Goal: Obtain resource: Download file/media

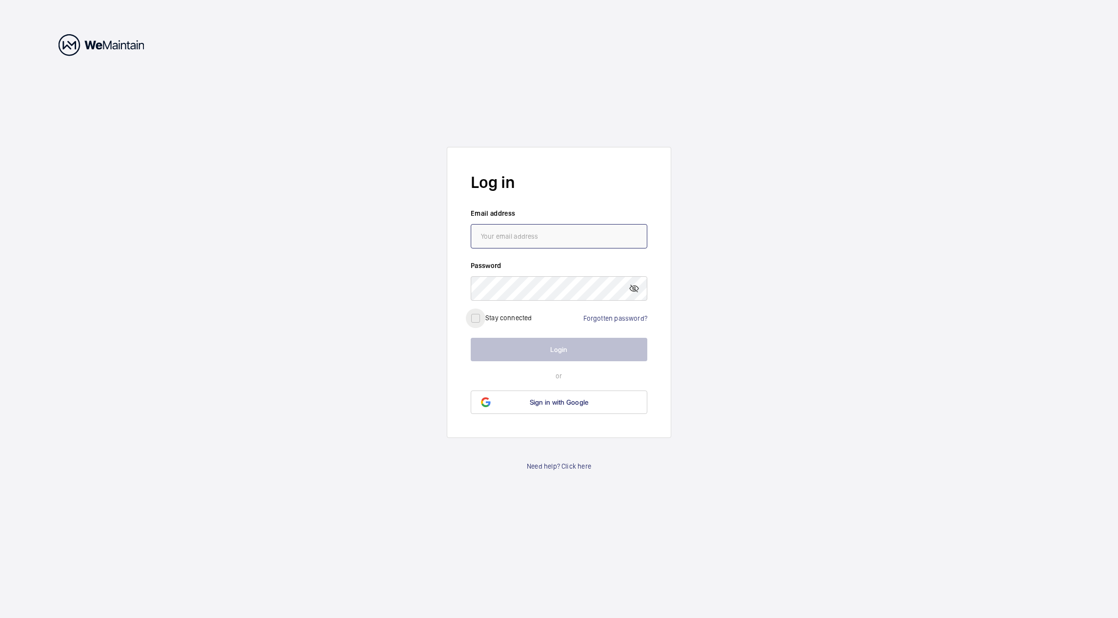
type input "[EMAIL_ADDRESS][PERSON_NAME][DOMAIN_NAME]"
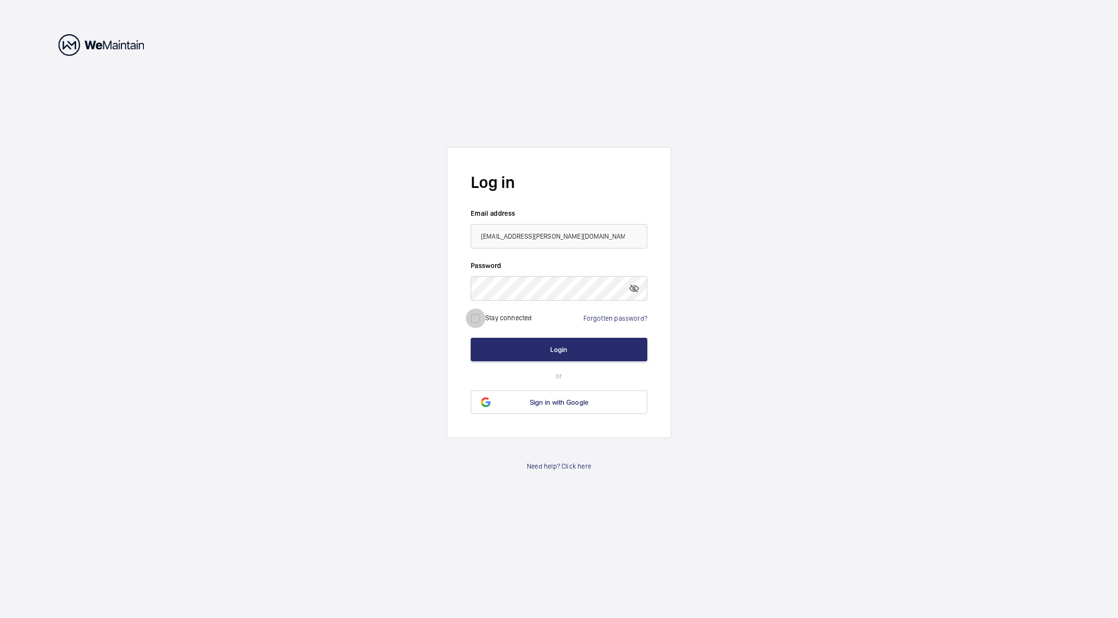
click at [480, 321] on input "checkbox" at bounding box center [476, 318] width 20 height 20
checkbox input "true"
click at [499, 335] on form "Log in Email address [EMAIL_ADDRESS][PERSON_NAME][DOMAIN_NAME] Password Stay co…" at bounding box center [559, 292] width 224 height 291
click at [503, 345] on button "Login" at bounding box center [559, 349] width 177 height 23
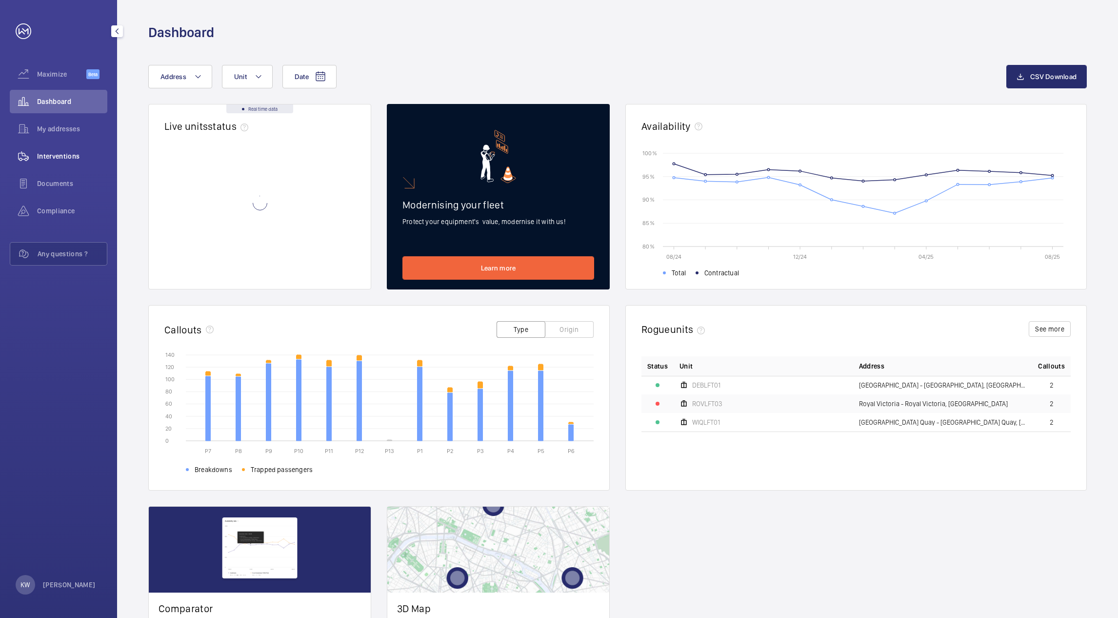
click at [74, 158] on span "Interventions" at bounding box center [72, 156] width 70 height 10
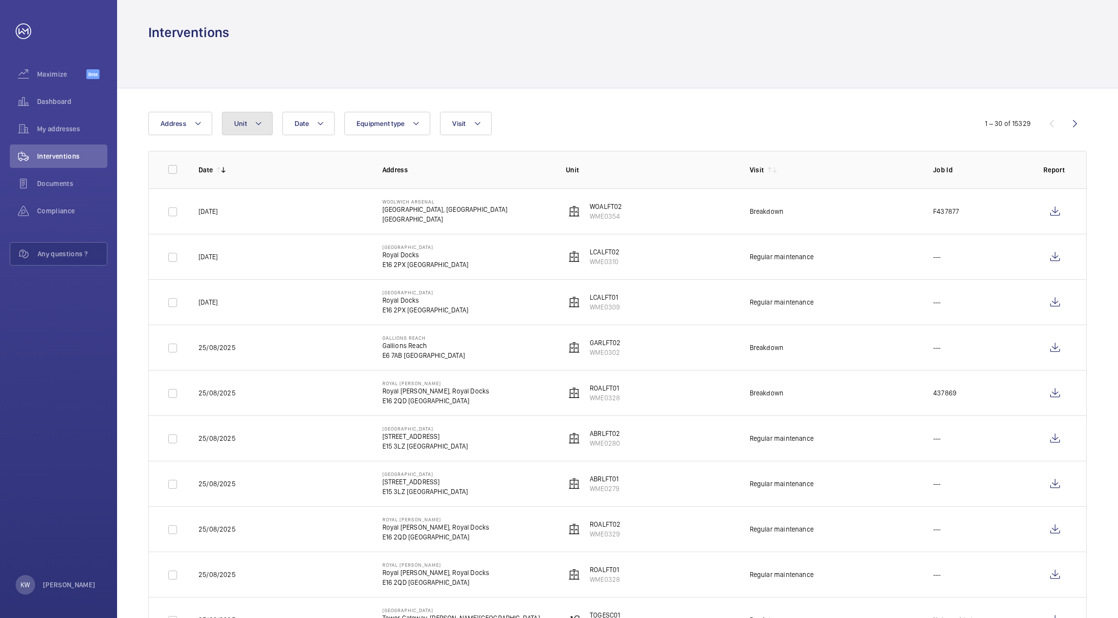
click at [258, 134] on button "Unit" at bounding box center [247, 123] width 51 height 23
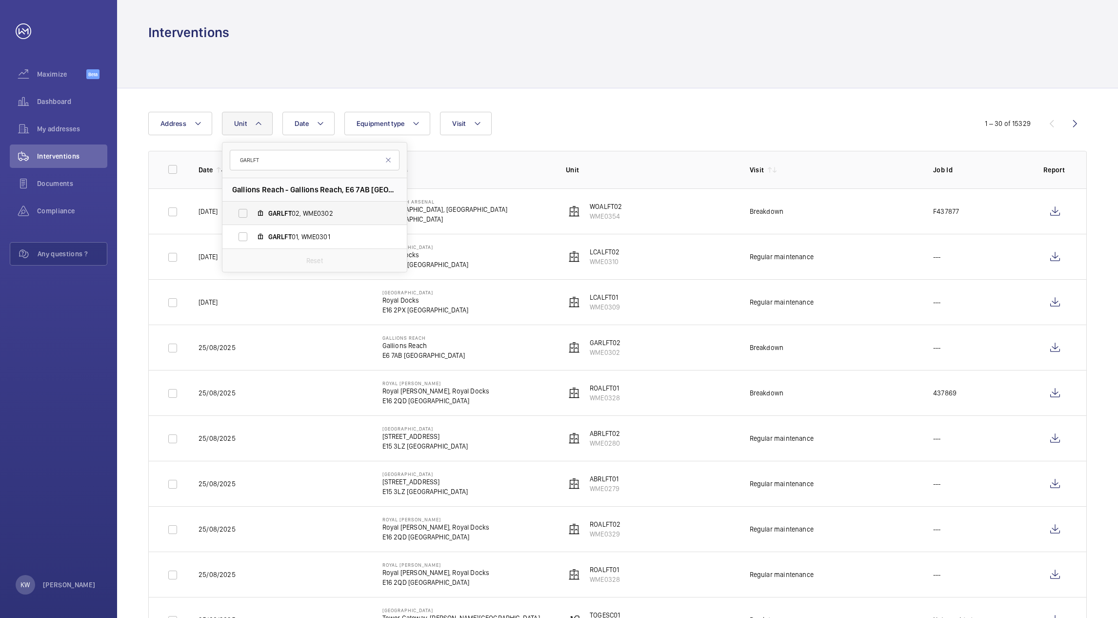
type input "GARLFT"
click at [247, 212] on label "GARLFT 02, WME0302" at bounding box center [306, 212] width 169 height 23
click at [247, 212] on input "GARLFT 02, WME0302" at bounding box center [243, 213] width 20 height 20
checkbox input "true"
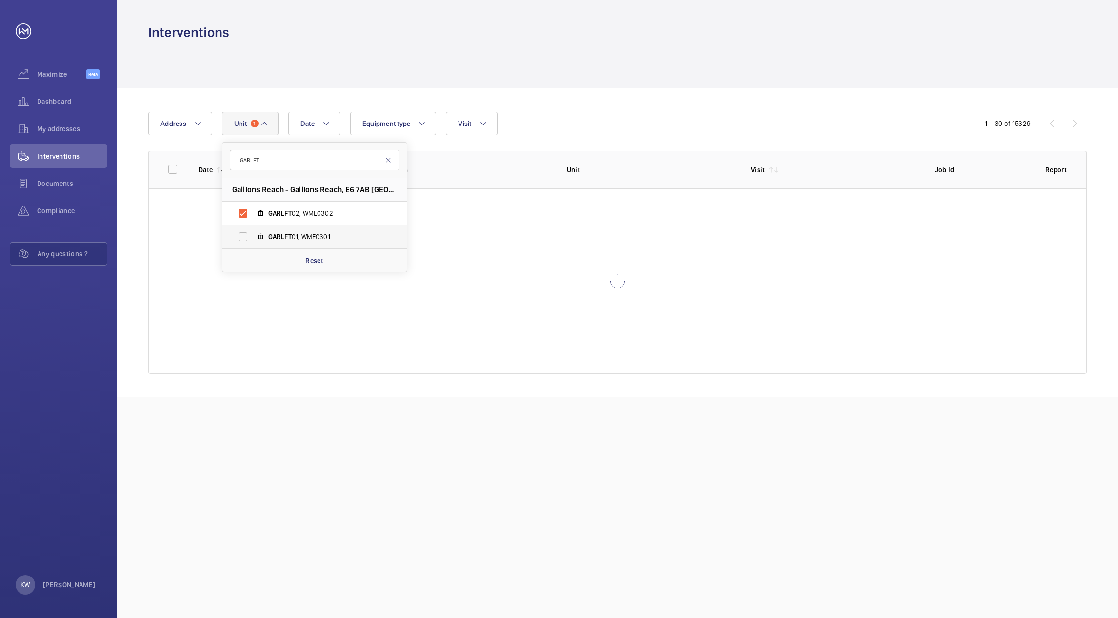
click at [244, 235] on label "GARLFT 01, WME0301" at bounding box center [306, 236] width 169 height 23
click at [244, 235] on input "GARLFT 01, WME0301" at bounding box center [243, 237] width 20 height 20
checkbox input "true"
click at [575, 107] on div "Date Address Unit 2 GARLFT Gallions Reach - Gallions Reach, [GEOGRAPHIC_DATA] G…" at bounding box center [617, 242] width 1001 height 309
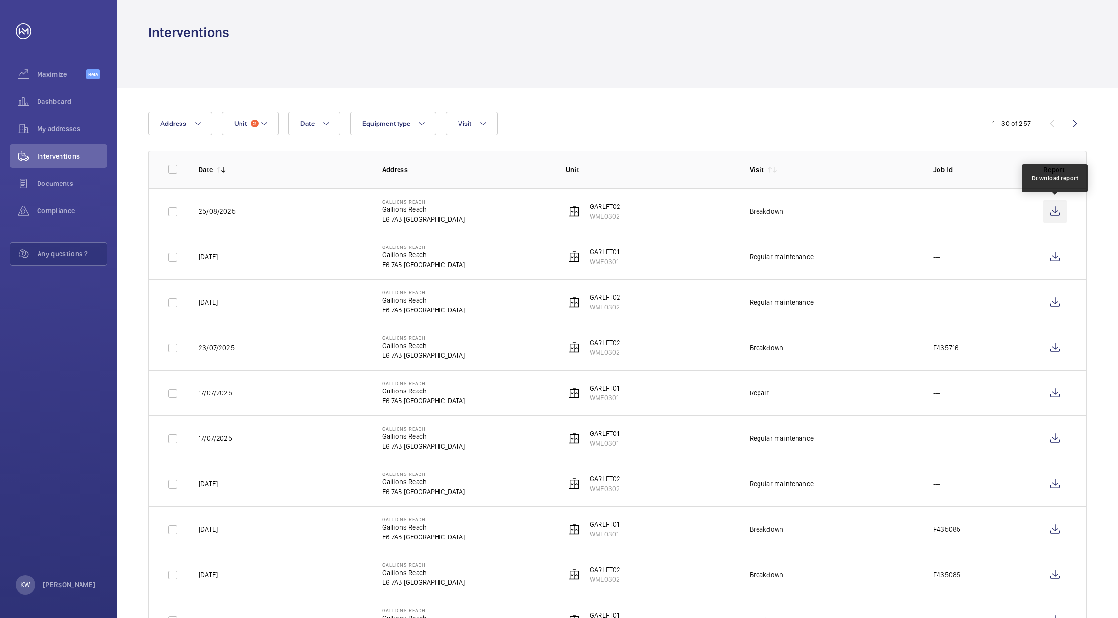
click at [1055, 213] on wm-front-icon-button at bounding box center [1055, 211] width 23 height 23
click at [254, 124] on span "2" at bounding box center [255, 124] width 8 height 8
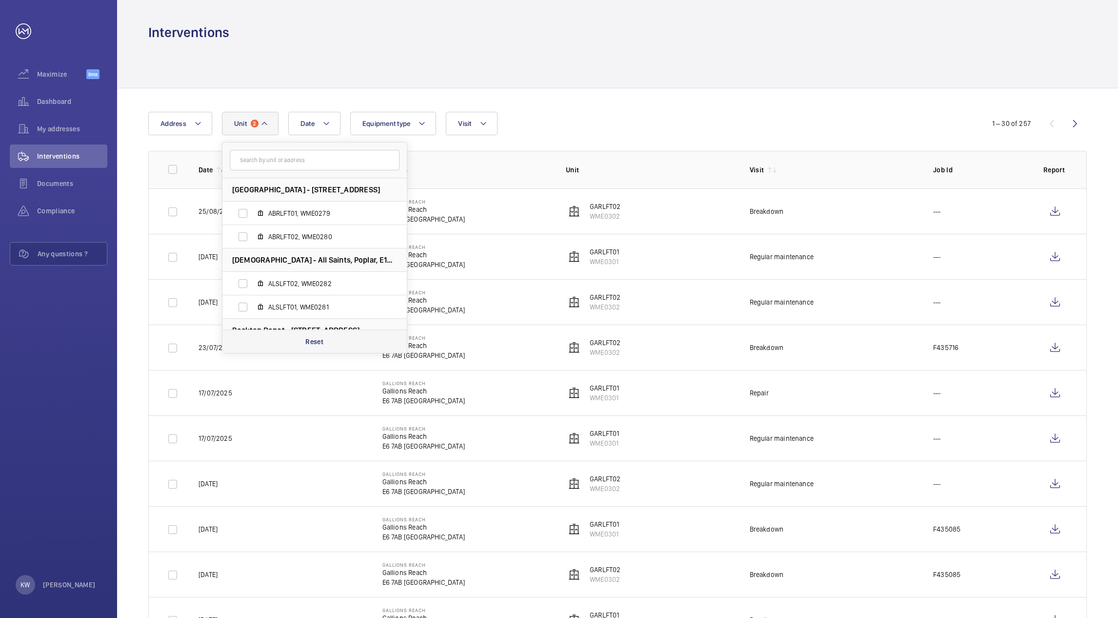
click at [312, 340] on p "Reset" at bounding box center [314, 342] width 18 height 10
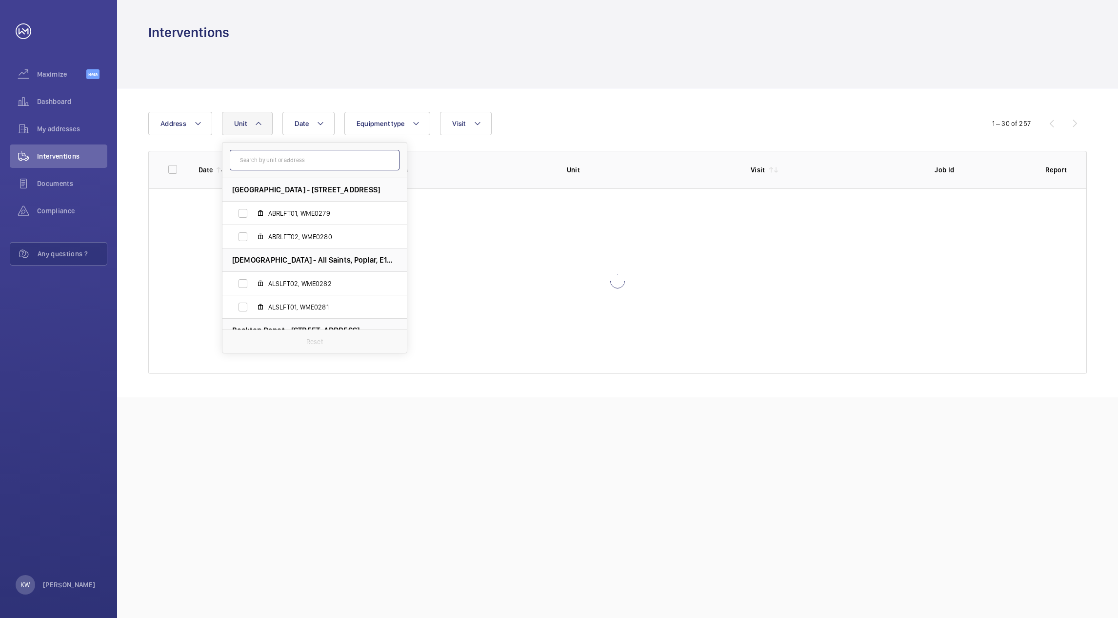
click at [309, 165] on input "text" at bounding box center [315, 160] width 170 height 20
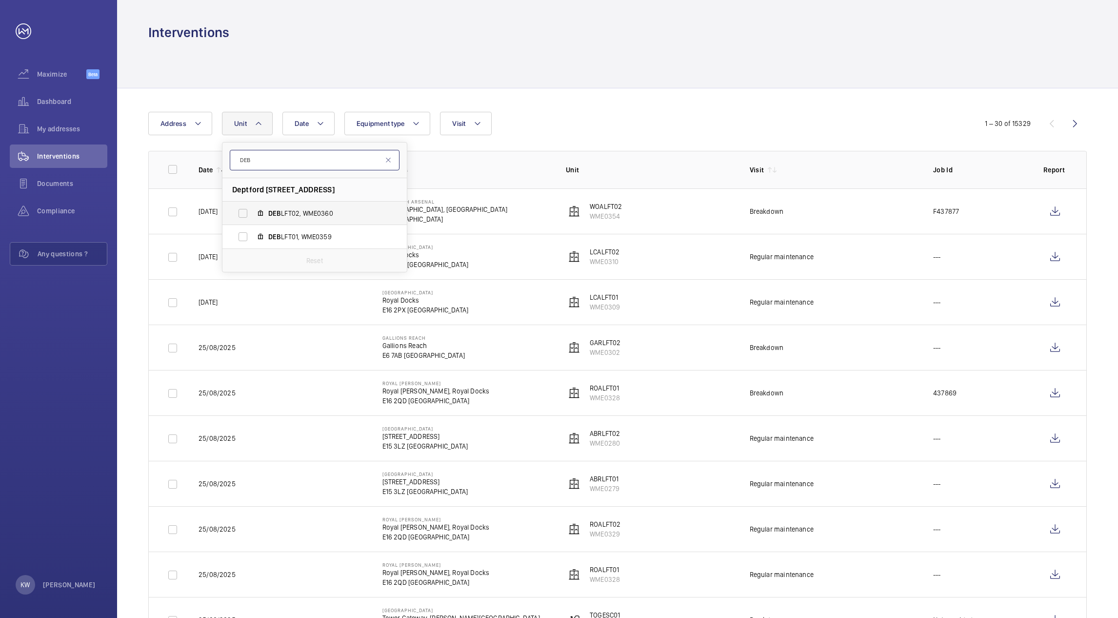
type input "DEB"
click at [294, 208] on span "DEB LFT02, WME0360" at bounding box center [324, 213] width 113 height 10
click at [253, 208] on input "DEB LFT02, WME0360" at bounding box center [243, 213] width 20 height 20
checkbox input "true"
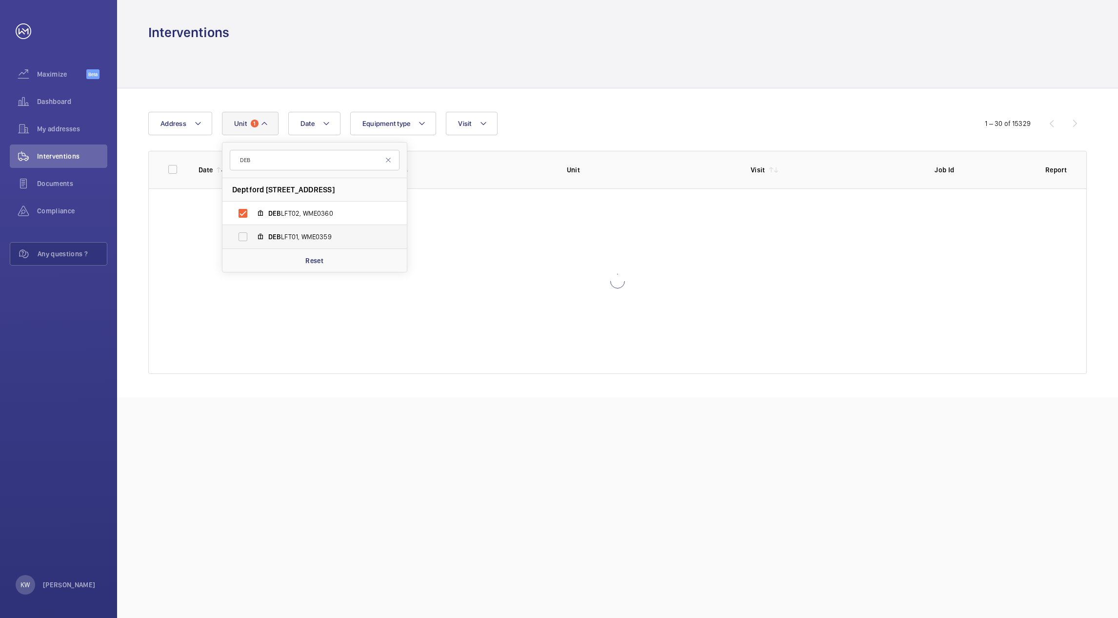
click at [291, 238] on span "DEB LFT01, WME0359" at bounding box center [324, 237] width 113 height 10
click at [253, 238] on input "DEB LFT01, WME0359" at bounding box center [243, 237] width 20 height 20
checkbox input "true"
click at [561, 91] on div "Date Address [STREET_ADDRESS] DEB LFT02, WME0360 DEB LFT01, WME0359 Reset Equip…" at bounding box center [617, 242] width 1001 height 309
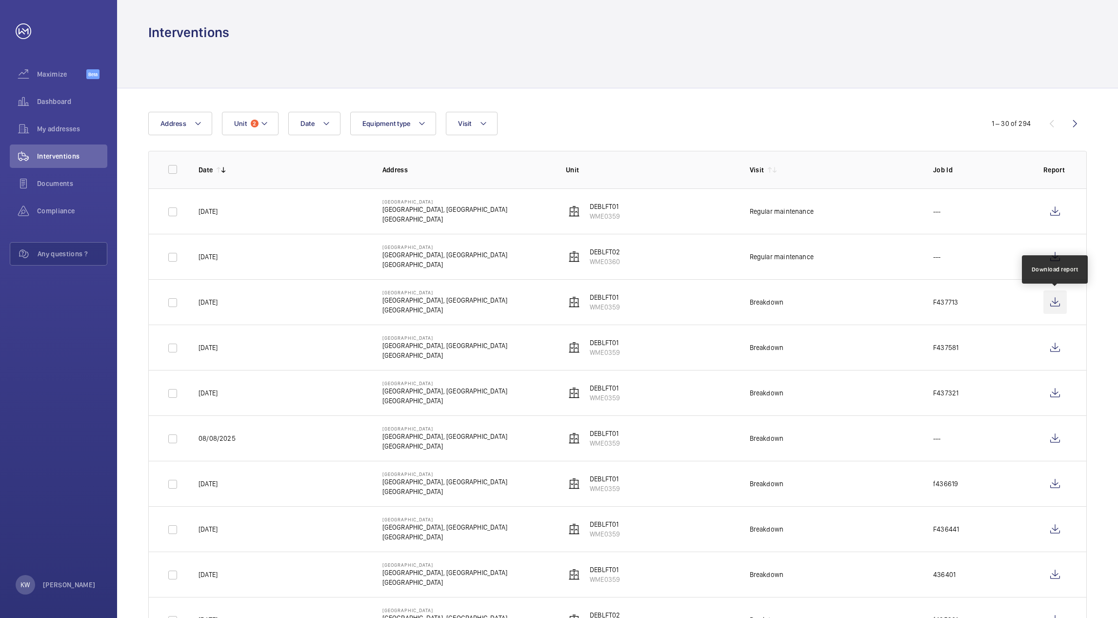
click at [1055, 302] on wm-front-icon-button at bounding box center [1055, 301] width 23 height 23
click at [265, 123] on mat-icon at bounding box center [265, 124] width 8 height 12
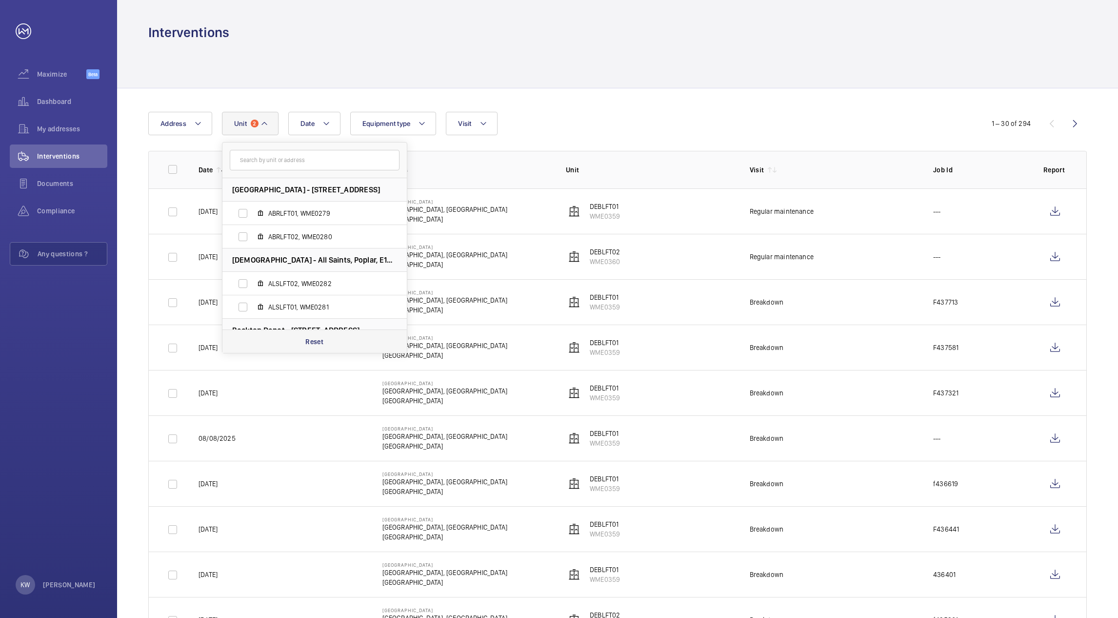
click at [315, 340] on p "Reset" at bounding box center [314, 342] width 18 height 10
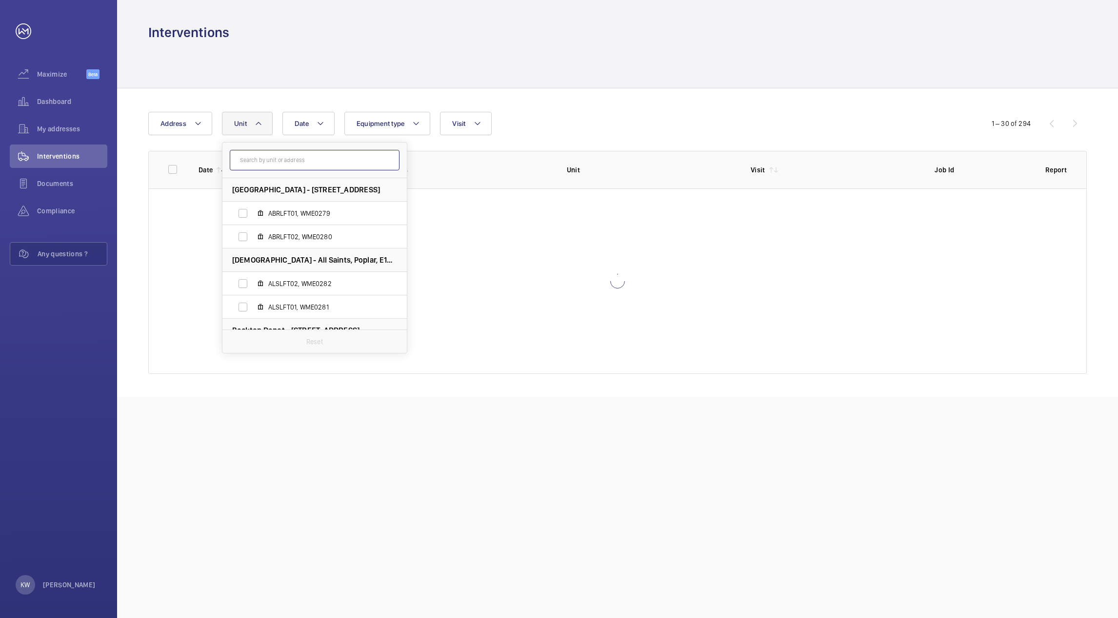
click at [303, 163] on input "text" at bounding box center [315, 160] width 170 height 20
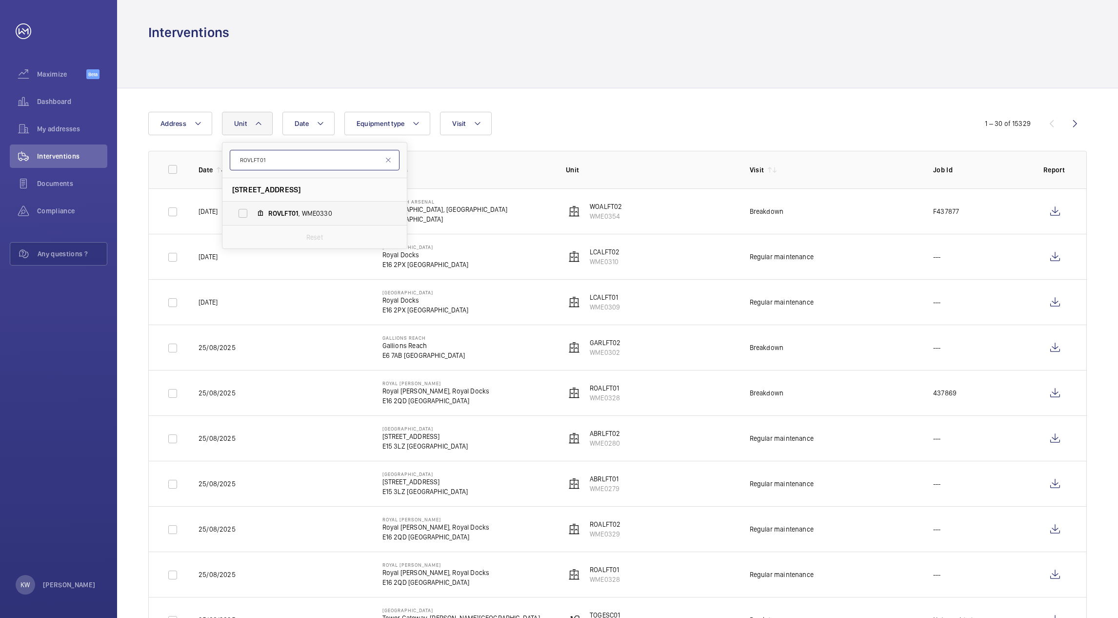
type input "ROVLFT01"
click at [245, 215] on label "ROVLFT01 , WME0330" at bounding box center [306, 212] width 169 height 23
click at [245, 215] on input "ROVLFT01 , WME0330" at bounding box center [243, 213] width 20 height 20
checkbox input "true"
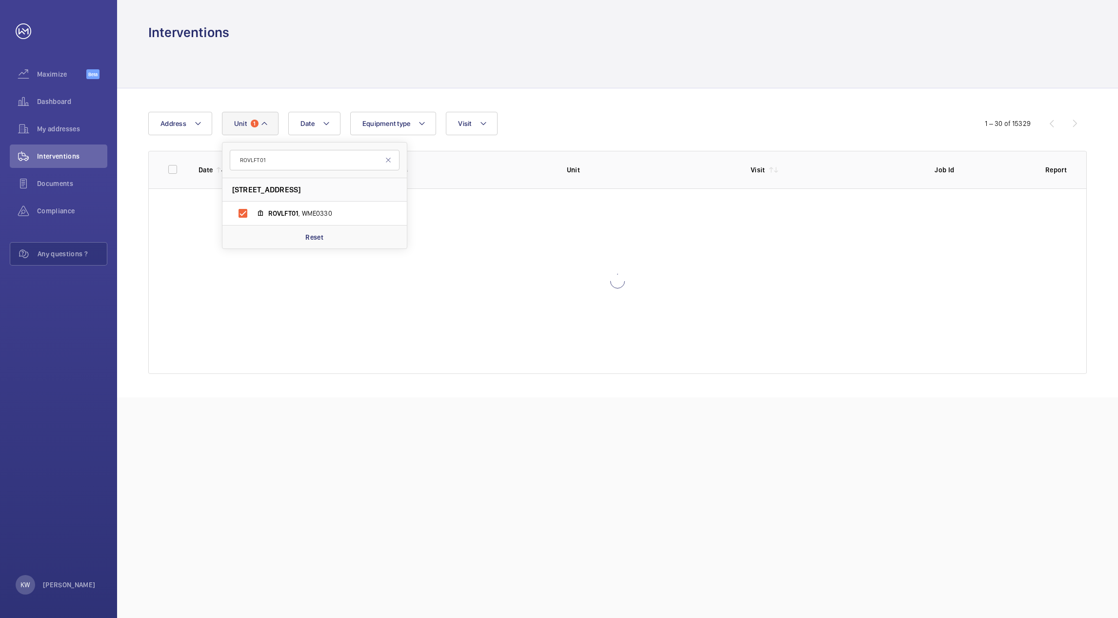
click at [589, 130] on div "Date Address [STREET_ADDRESS][GEOGRAPHIC_DATA] , WME0330 Reset Equipment type V…" at bounding box center [558, 123] width 821 height 23
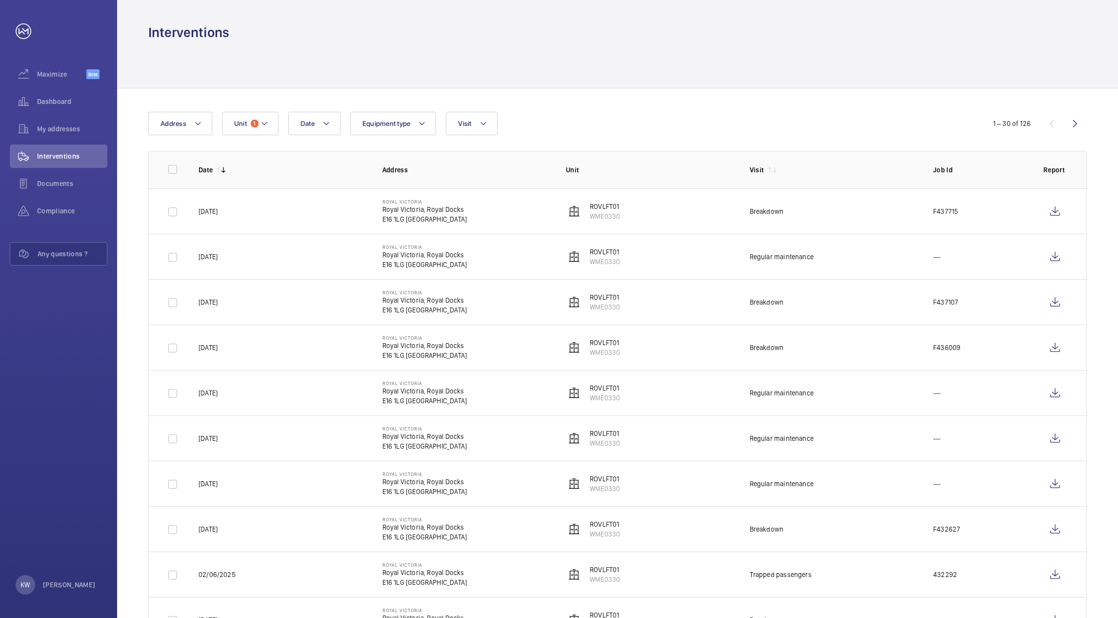
click at [617, 71] on div at bounding box center [617, 64] width 939 height 46
click at [628, 112] on div "Date Address Unit 1 Equipment type Visit" at bounding box center [559, 123] width 822 height 23
click at [1050, 214] on wm-front-icon-button at bounding box center [1055, 211] width 23 height 23
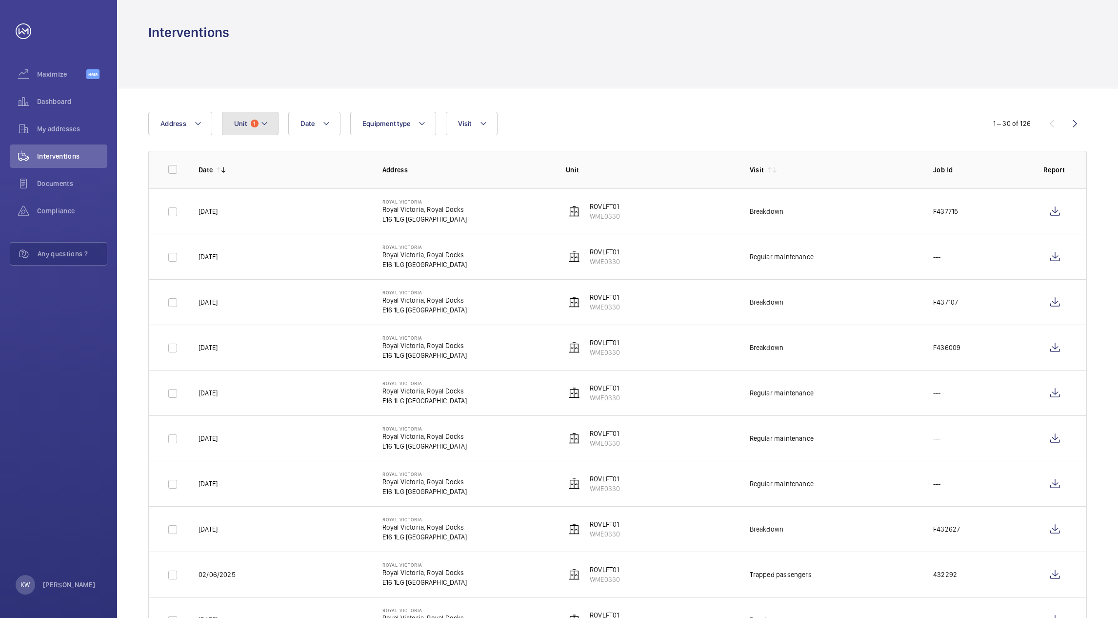
click at [261, 123] on mat-icon at bounding box center [265, 124] width 8 height 12
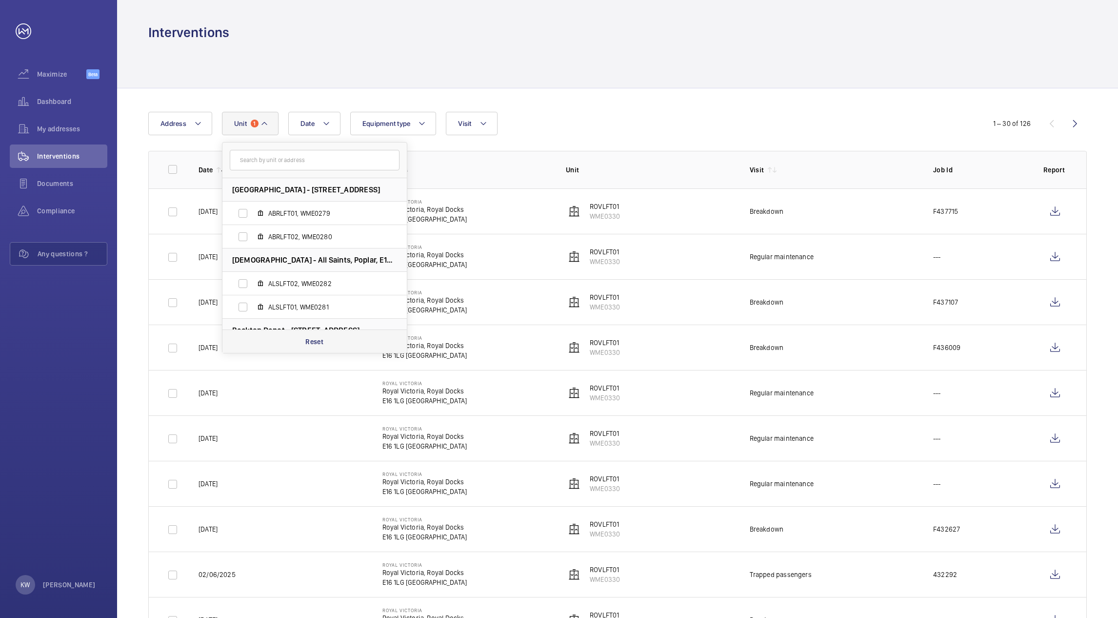
click at [315, 342] on p "Reset" at bounding box center [314, 342] width 18 height 10
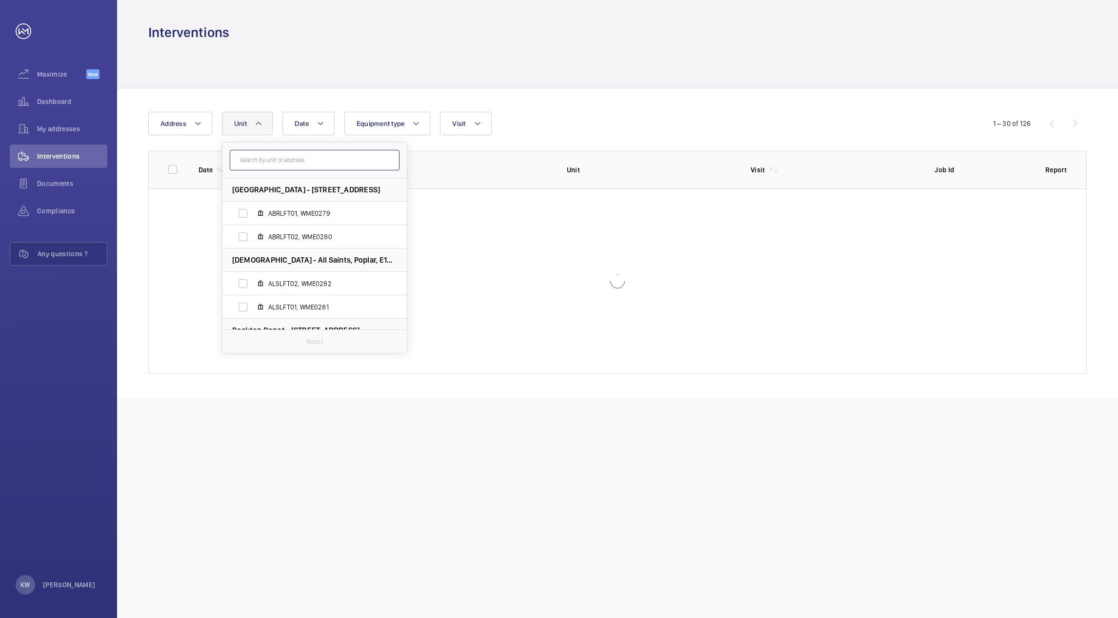
click at [292, 161] on input "text" at bounding box center [315, 160] width 170 height 20
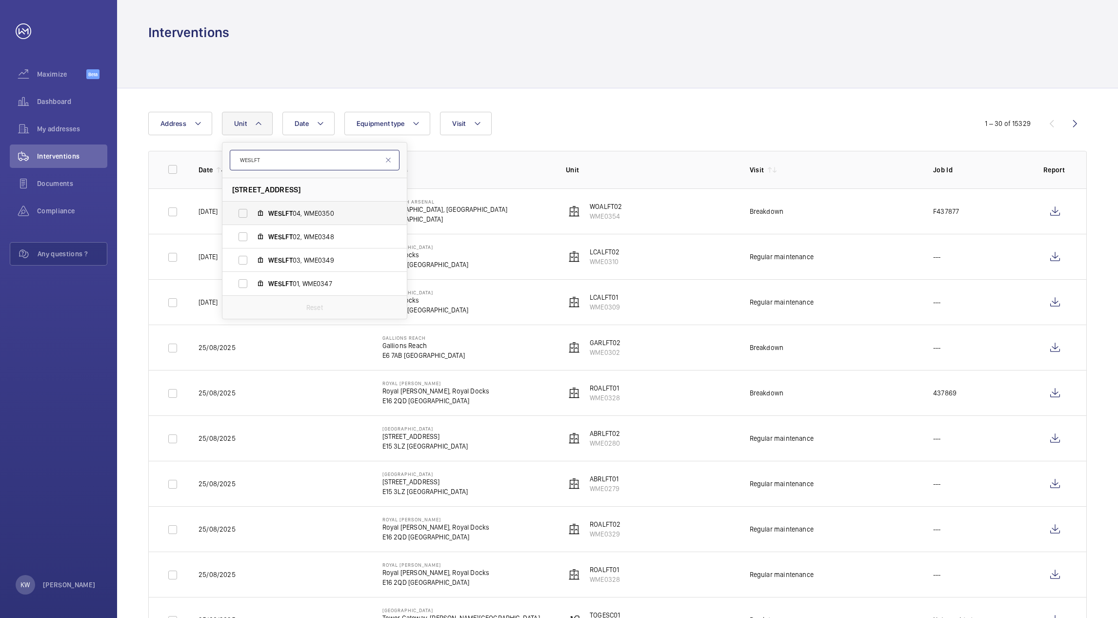
type input "WESLFT"
click at [267, 217] on label "WESLFT 04, WME0350" at bounding box center [306, 212] width 169 height 23
click at [253, 217] on input "WESLFT 04, WME0350" at bounding box center [243, 213] width 20 height 20
checkbox input "true"
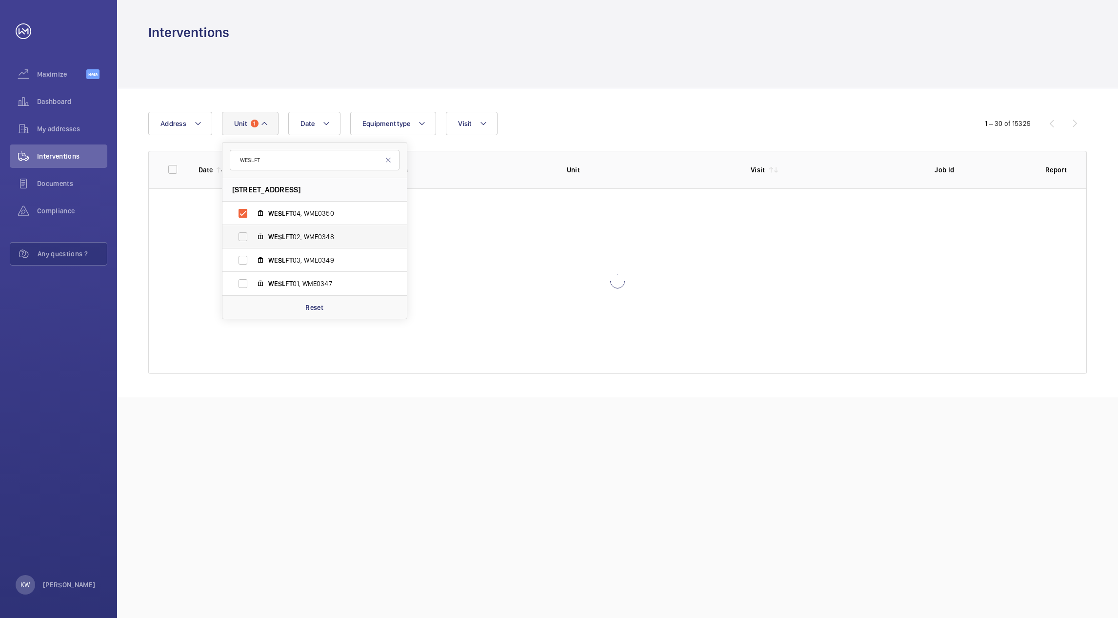
click at [268, 235] on span "WESLFT" at bounding box center [280, 237] width 24 height 8
click at [253, 235] on input "WESLFT 02, WME0348" at bounding box center [243, 237] width 20 height 20
checkbox input "true"
click at [263, 260] on mat-icon at bounding box center [261, 260] width 8 height 8
click at [253, 260] on input "WESLFT 03, WME0349" at bounding box center [243, 260] width 20 height 20
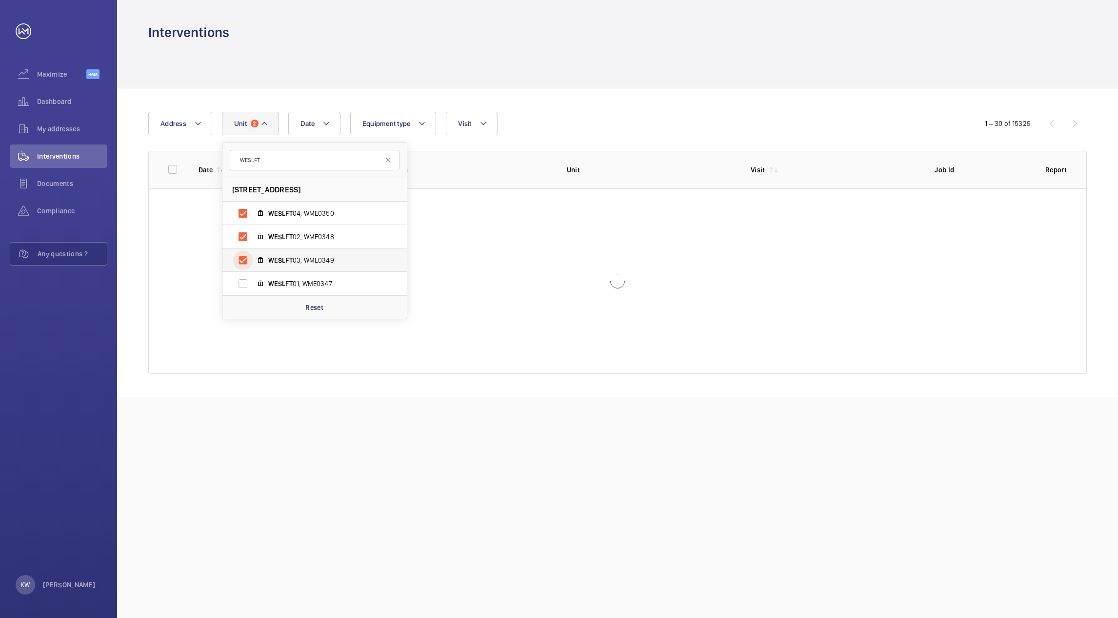
checkbox input "true"
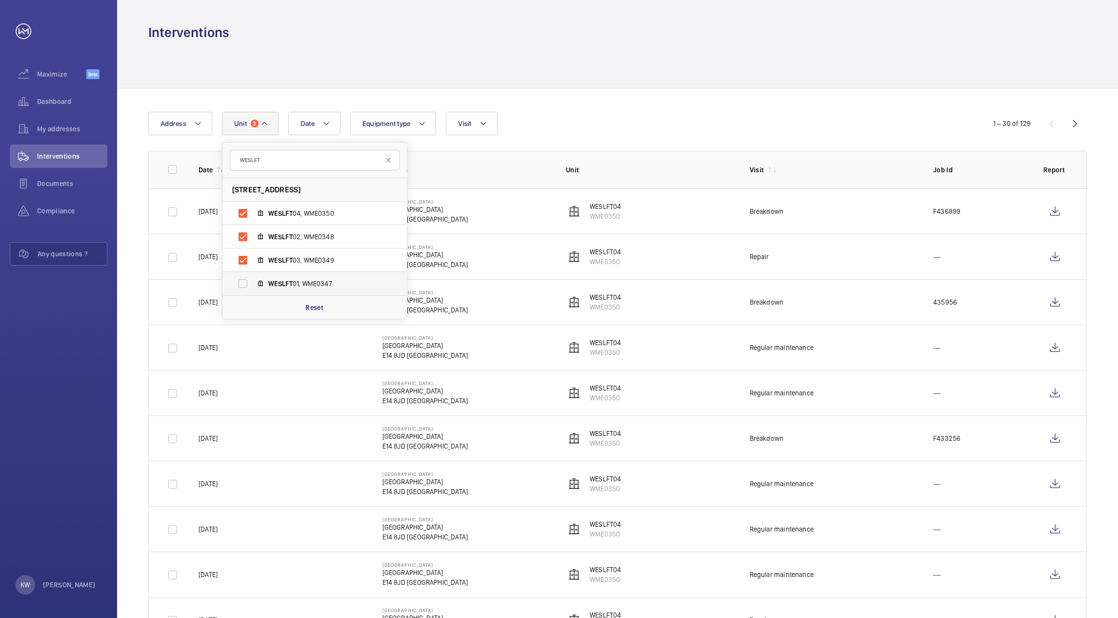
click at [255, 290] on label "WESLFT 01, WME0347" at bounding box center [306, 283] width 169 height 23
click at [253, 290] on input "WESLFT 01, WME0347" at bounding box center [243, 284] width 20 height 20
checkbox input "true"
click at [601, 115] on div "Date Address [STREET_ADDRESS][GEOGRAPHIC_DATA] 02, WME0348 WESLFT 03, WME0349 W…" at bounding box center [559, 123] width 822 height 23
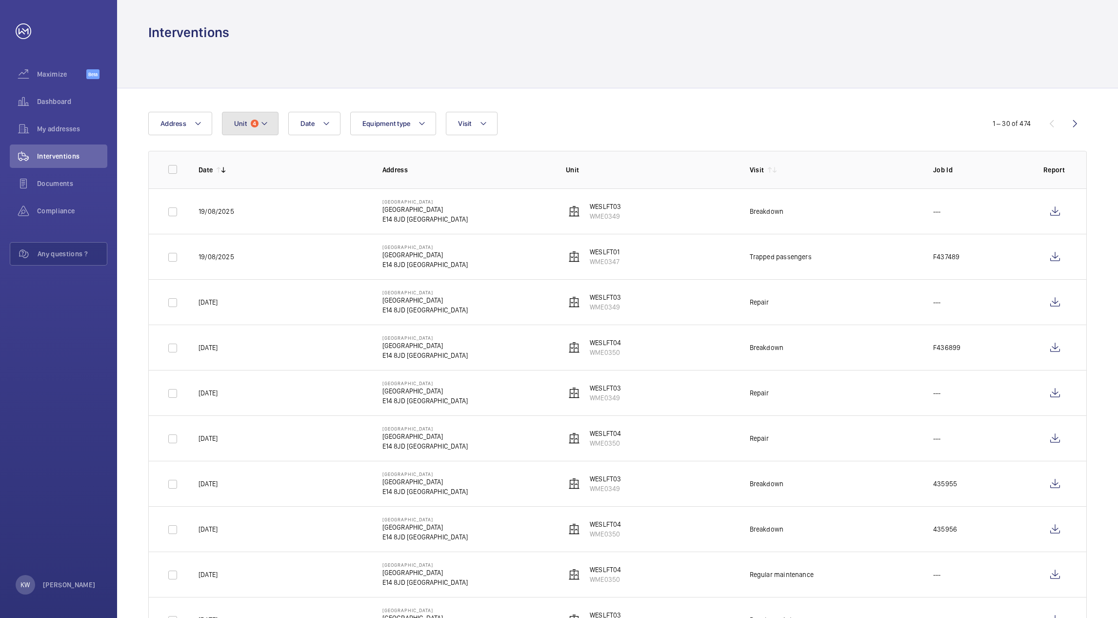
click at [267, 127] on mat-icon at bounding box center [265, 124] width 8 height 12
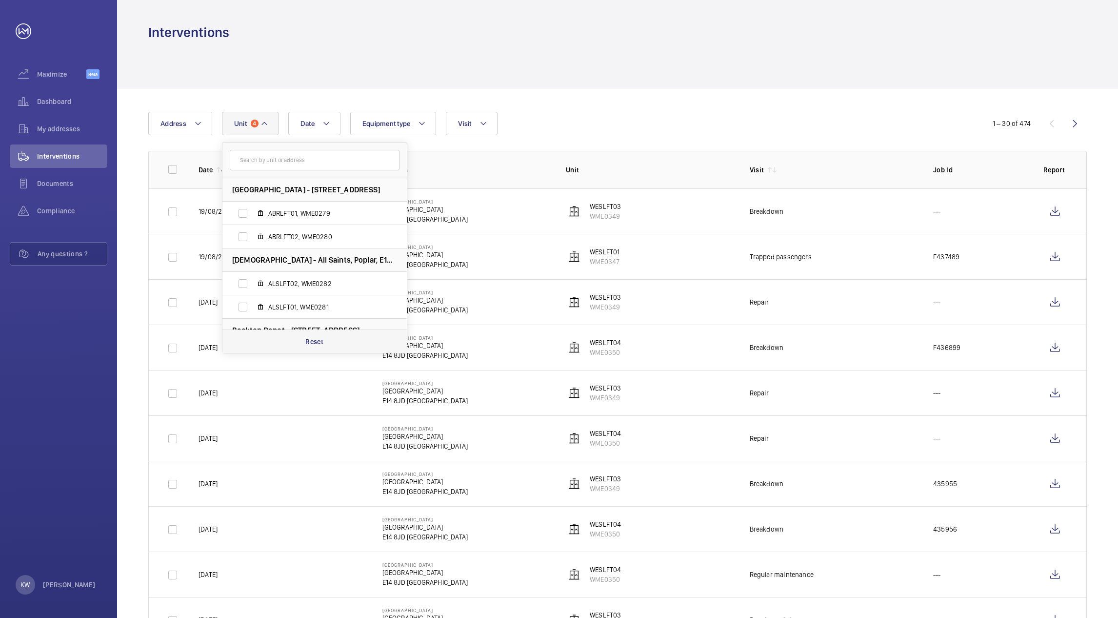
click at [313, 342] on p "Reset" at bounding box center [314, 342] width 18 height 10
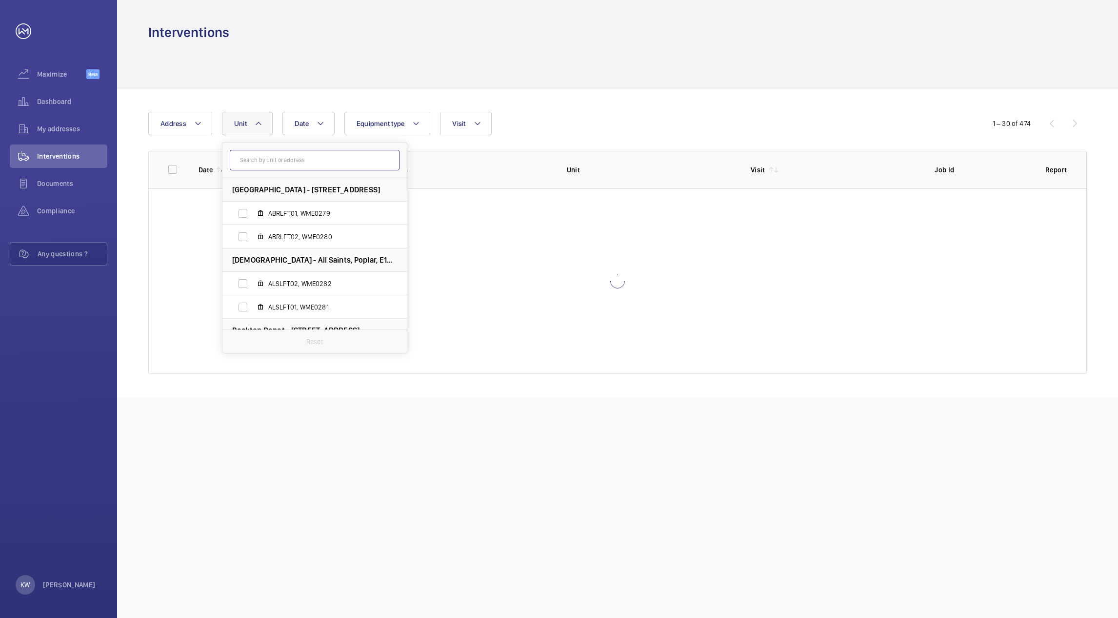
click at [305, 159] on input "text" at bounding box center [315, 160] width 170 height 20
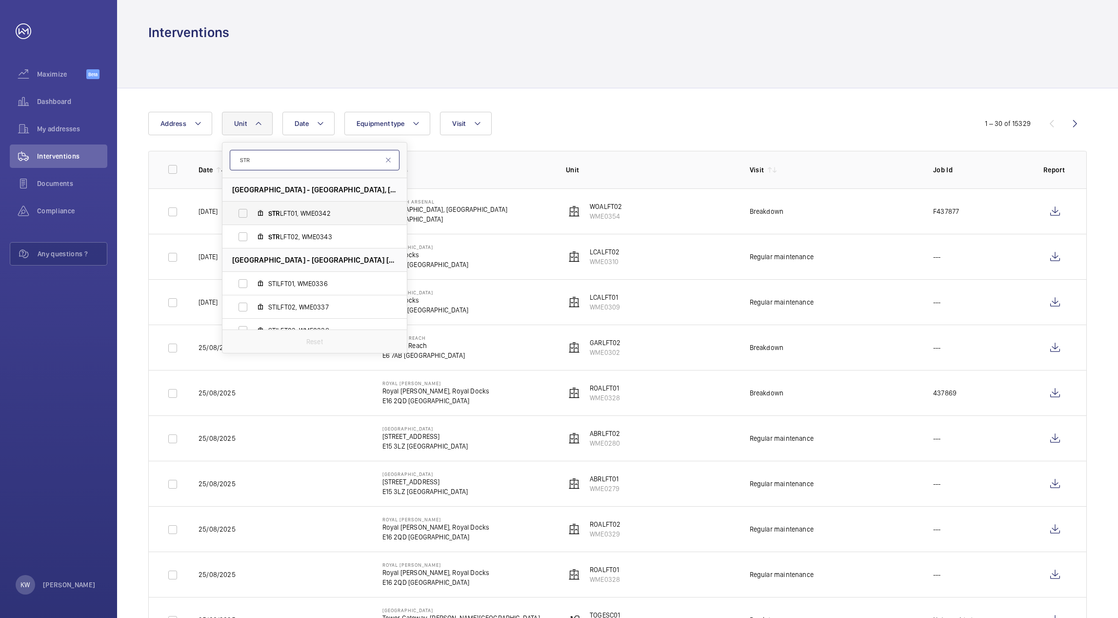
type input "STR"
click at [244, 213] on label "STR LFT01, WME0342" at bounding box center [306, 212] width 169 height 23
click at [244, 213] on input "STR LFT01, WME0342" at bounding box center [243, 213] width 20 height 20
checkbox input "true"
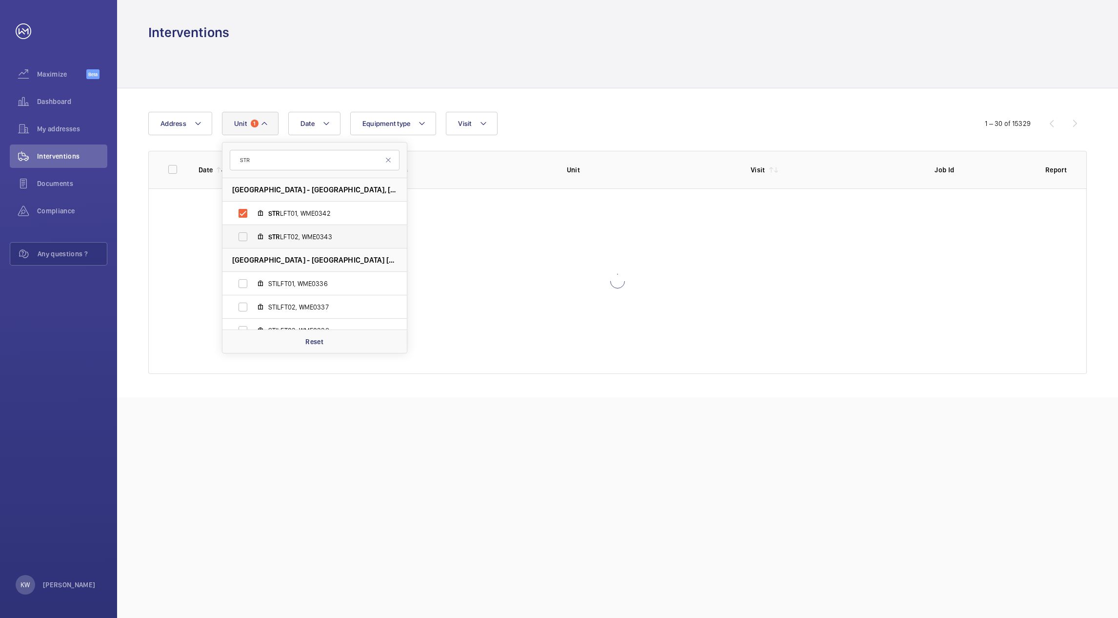
click at [242, 238] on label "STR LFT02, WME0343" at bounding box center [306, 236] width 169 height 23
click at [242, 238] on input "STR LFT02, WME0343" at bounding box center [243, 237] width 20 height 20
checkbox input "true"
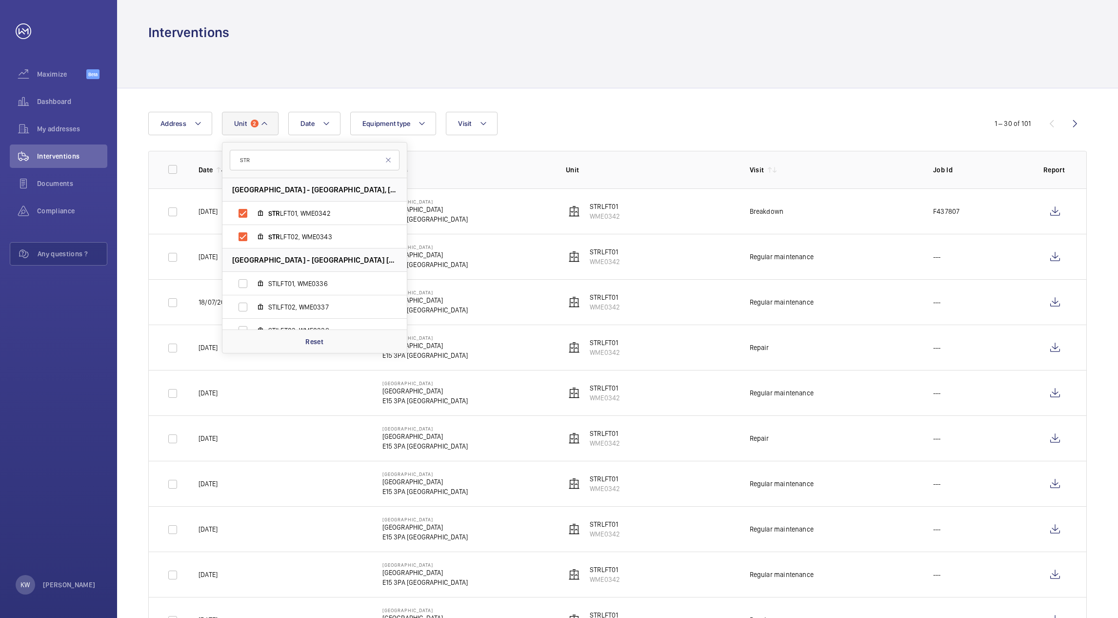
click at [542, 125] on div "Date Address [STREET_ADDRESS][GEOGRAPHIC_DATA] STR LFT02, WME0343 [GEOGRAPHIC_D…" at bounding box center [559, 123] width 822 height 23
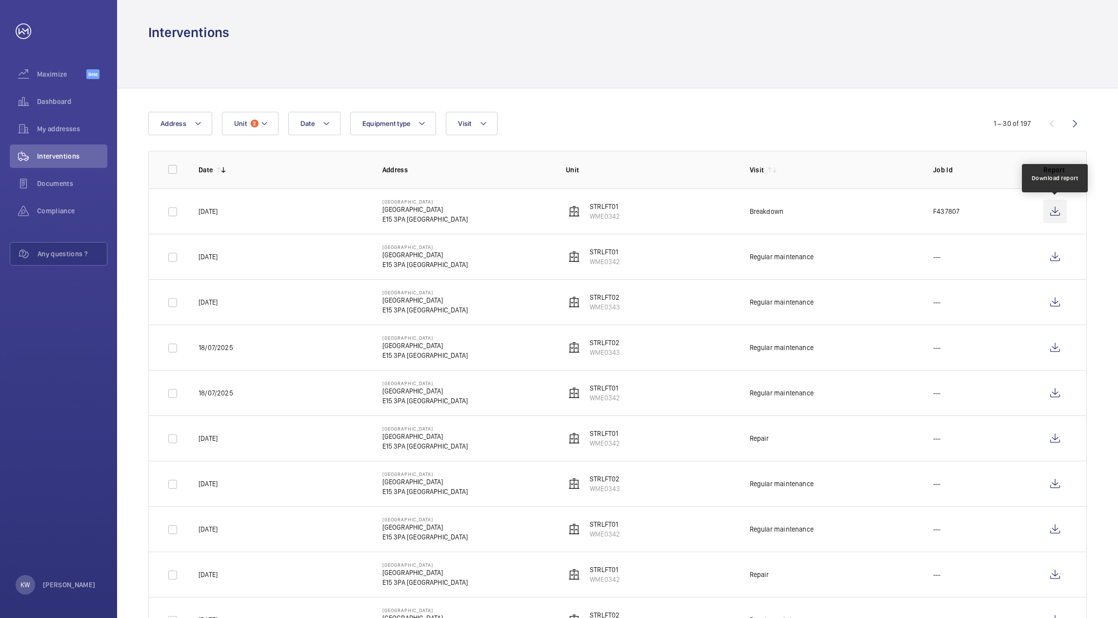
click at [1055, 211] on wm-front-icon-button at bounding box center [1055, 211] width 23 height 23
click at [651, 46] on div at bounding box center [617, 64] width 939 height 46
click at [272, 132] on button "Unit 2" at bounding box center [250, 123] width 57 height 23
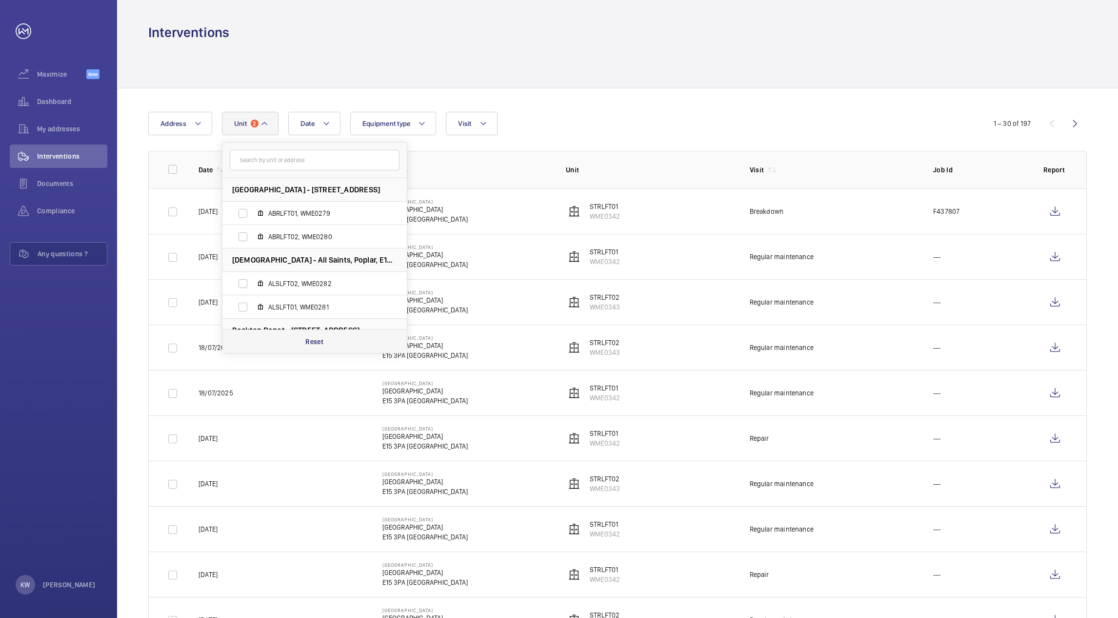
click at [309, 341] on p "Reset" at bounding box center [314, 342] width 18 height 10
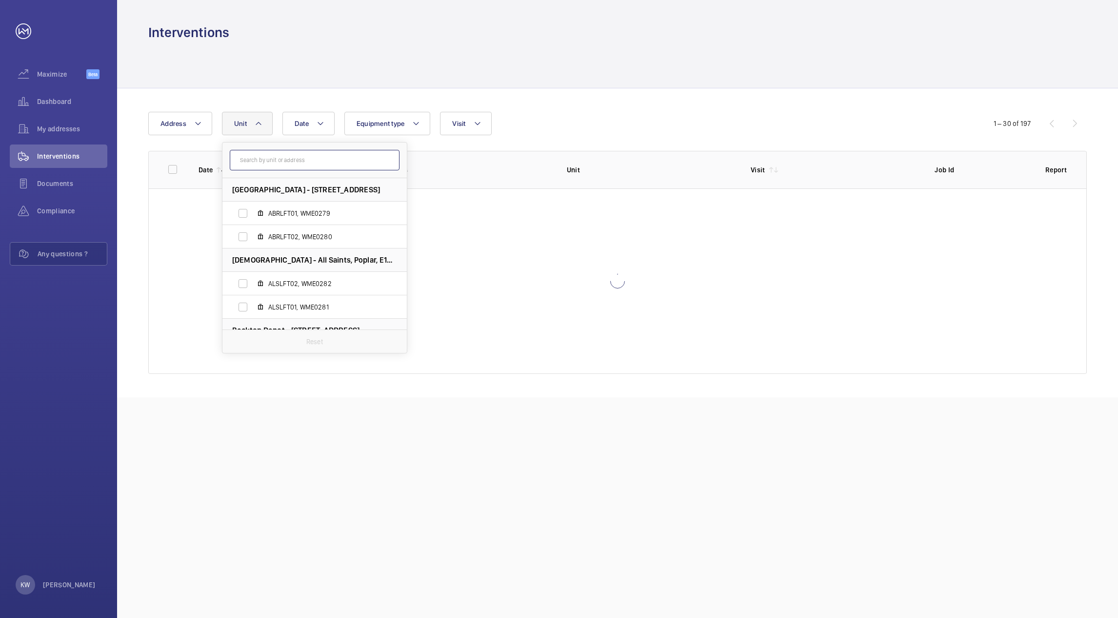
click at [285, 163] on input "text" at bounding box center [315, 160] width 170 height 20
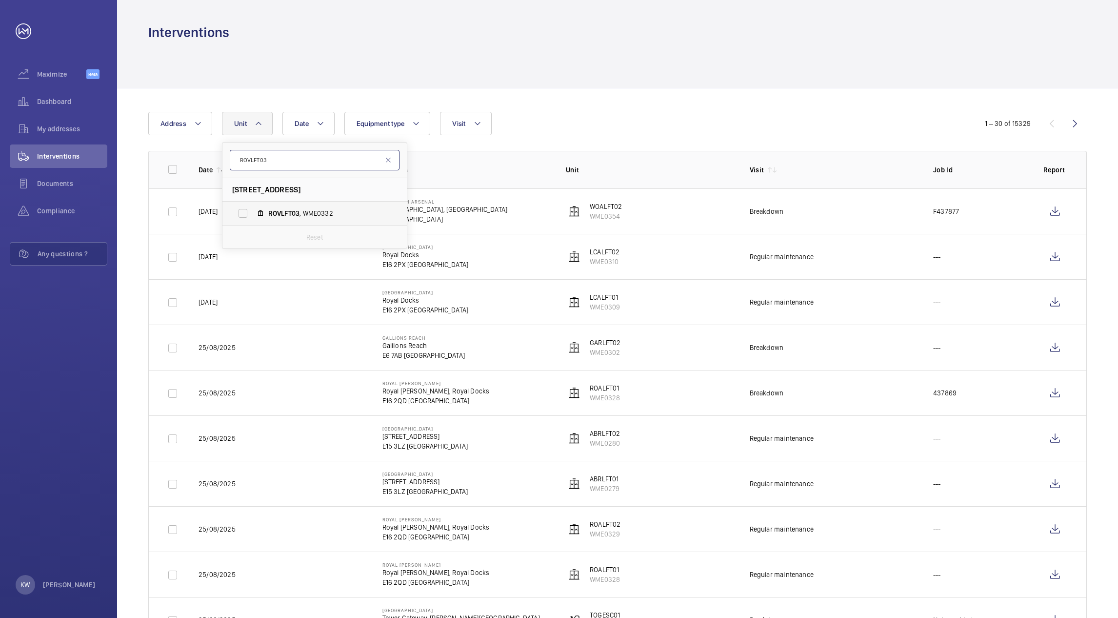
type input "ROVLFT03"
click at [242, 213] on label "ROVLFT03 , WME0332" at bounding box center [306, 212] width 169 height 23
click at [242, 213] on input "ROVLFT03 , WME0332" at bounding box center [243, 213] width 20 height 20
checkbox input "true"
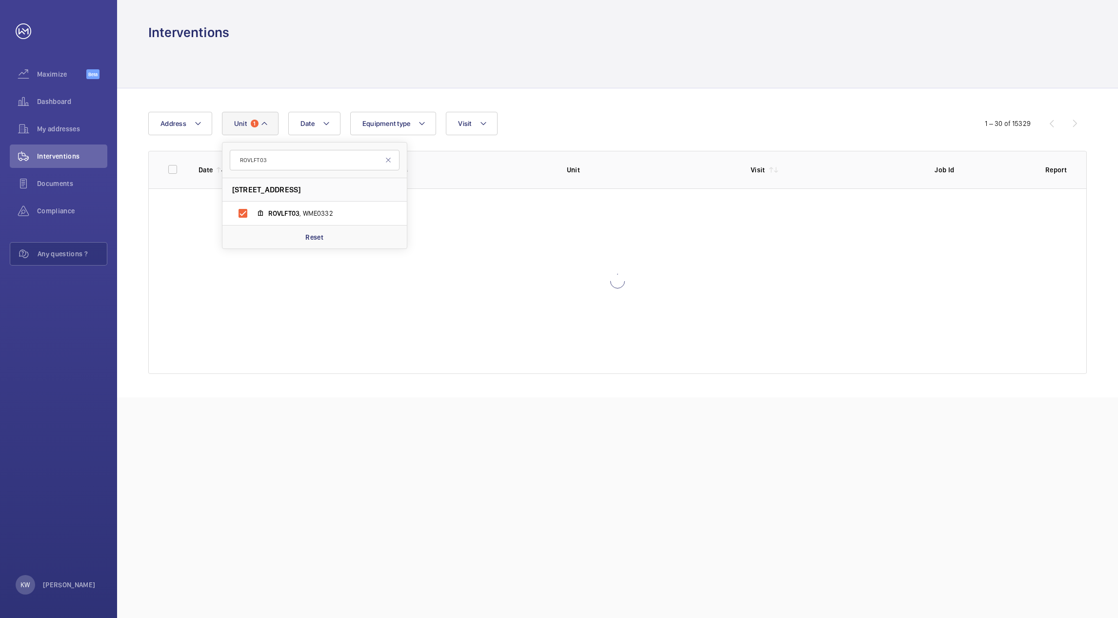
click at [661, 120] on div "Date Address [STREET_ADDRESS] ROVLFT03 , WME0332 Reset Equipment type Visit" at bounding box center [558, 123] width 821 height 23
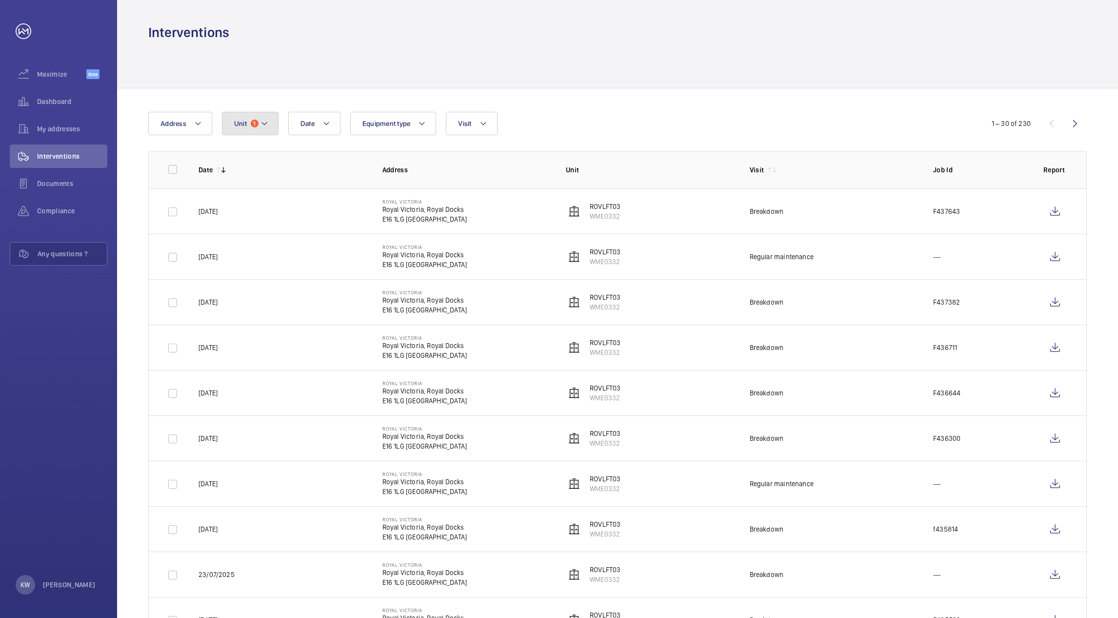
click at [271, 128] on button "Unit 1" at bounding box center [250, 123] width 57 height 23
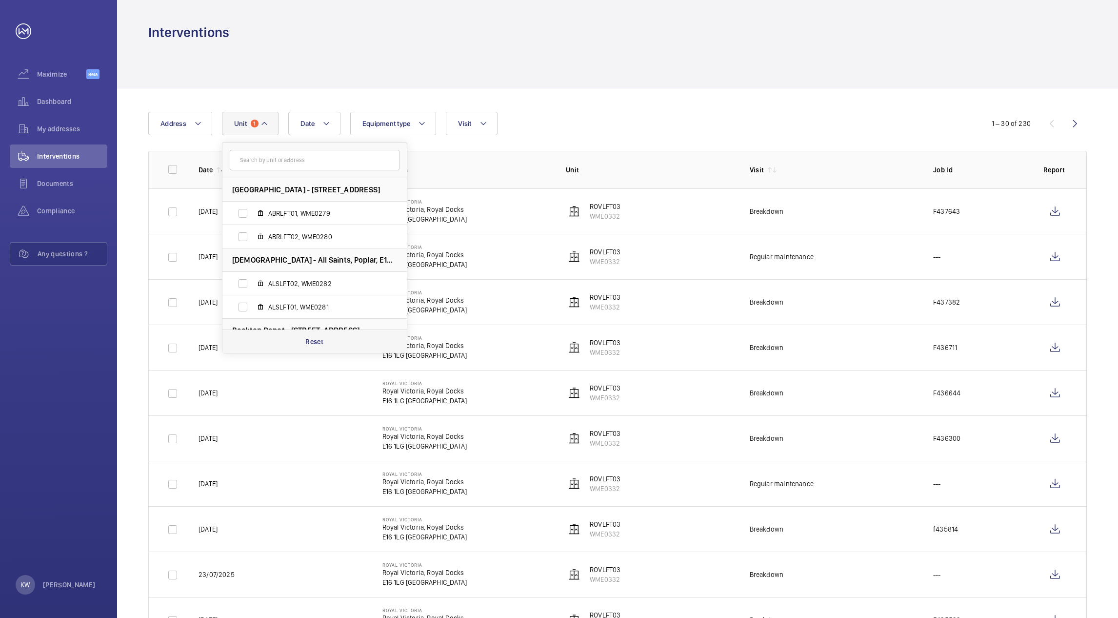
click at [318, 343] on p "Reset" at bounding box center [314, 342] width 18 height 10
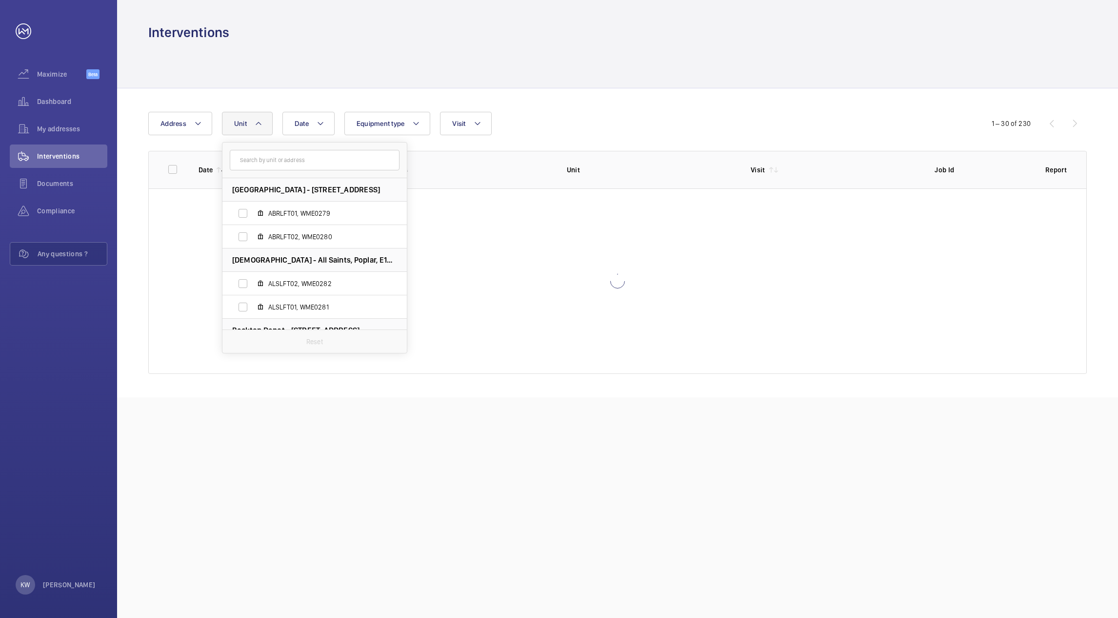
click at [658, 101] on div "Date Address [STREET_ADDRESS][GEOGRAPHIC_DATA] ABRLFT02, WME0280 All Saints - […" at bounding box center [617, 242] width 1001 height 309
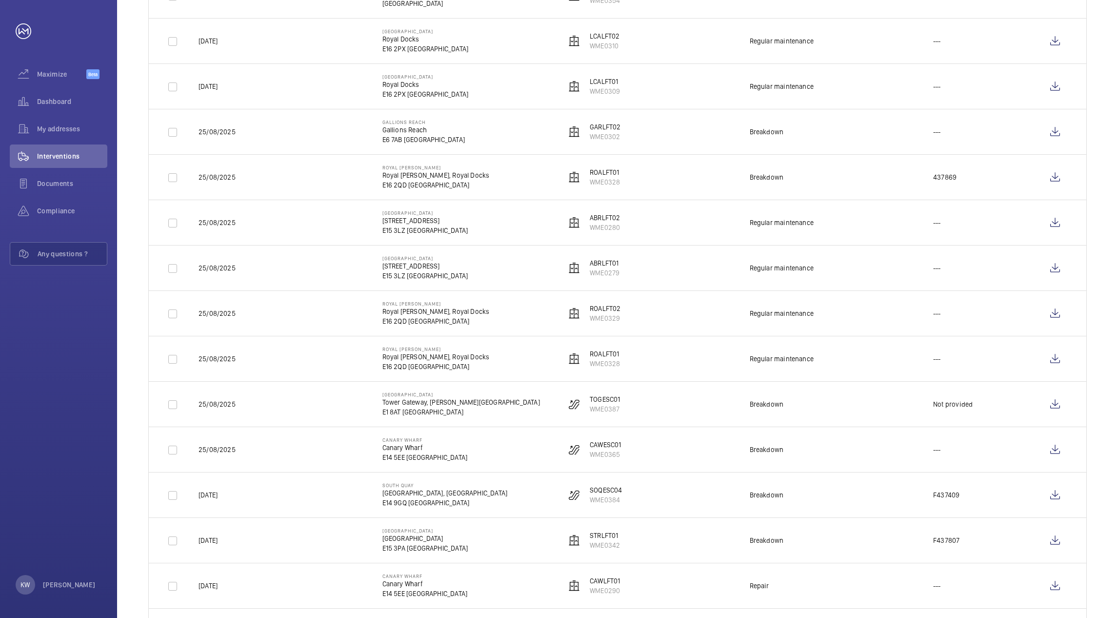
scroll to position [219, 0]
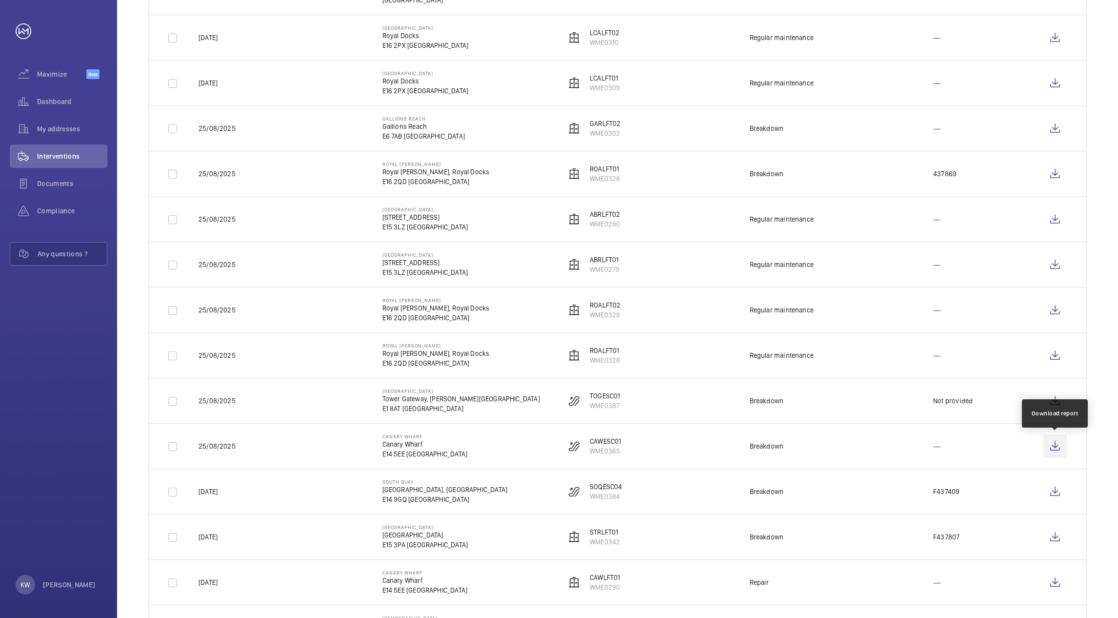
click at [1054, 442] on wm-front-icon-button at bounding box center [1055, 445] width 23 height 23
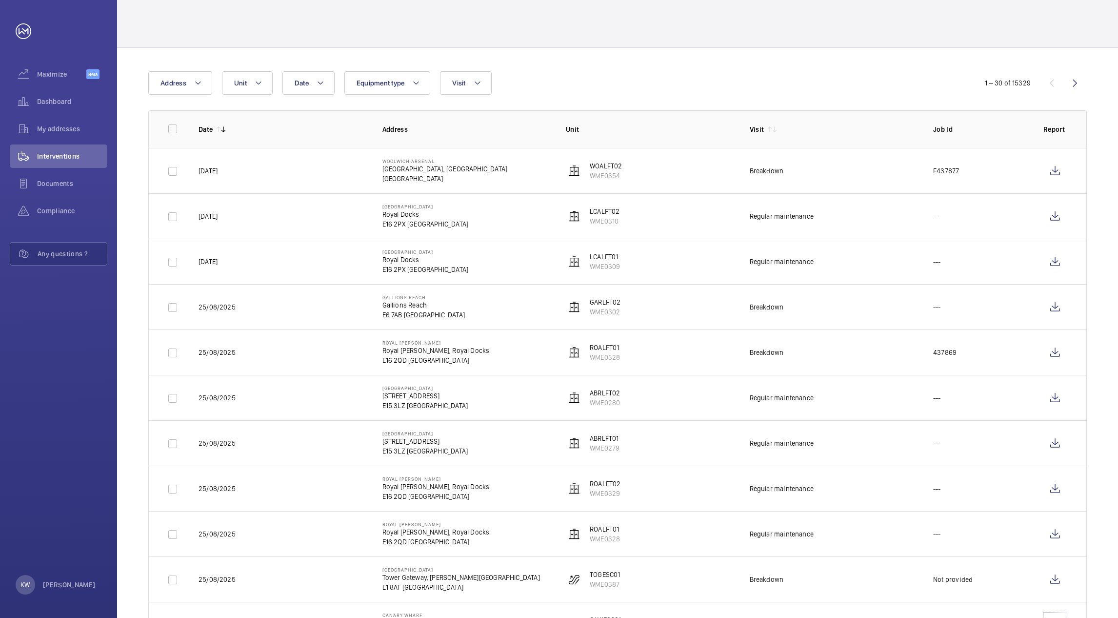
scroll to position [0, 0]
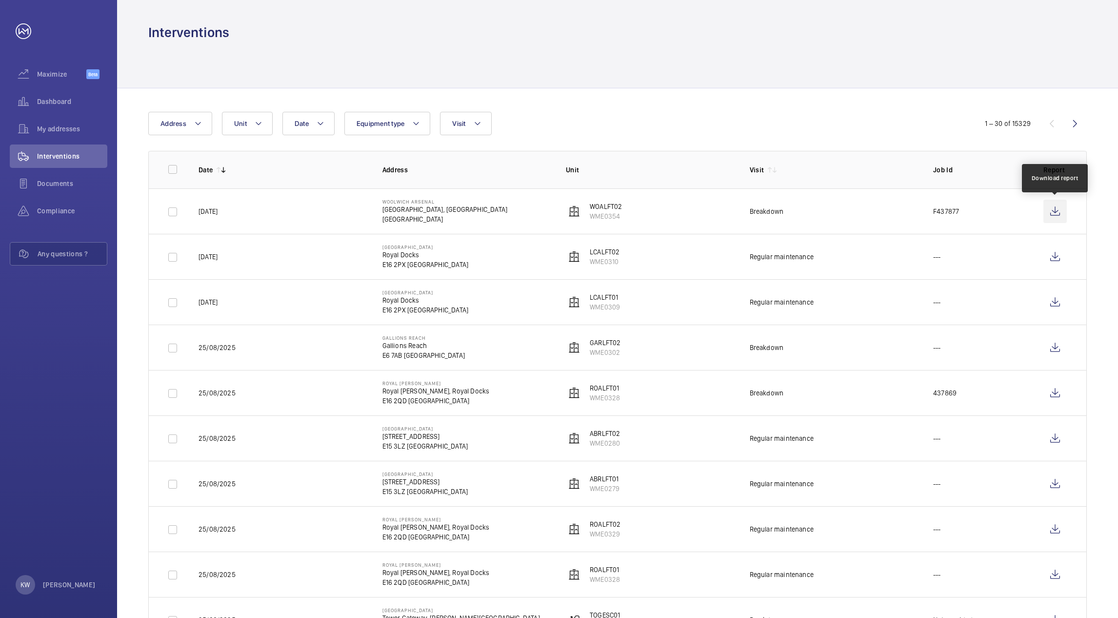
click at [1053, 213] on wm-front-icon-button at bounding box center [1055, 211] width 23 height 23
click at [472, 120] on button "Visit" at bounding box center [465, 123] width 51 height 23
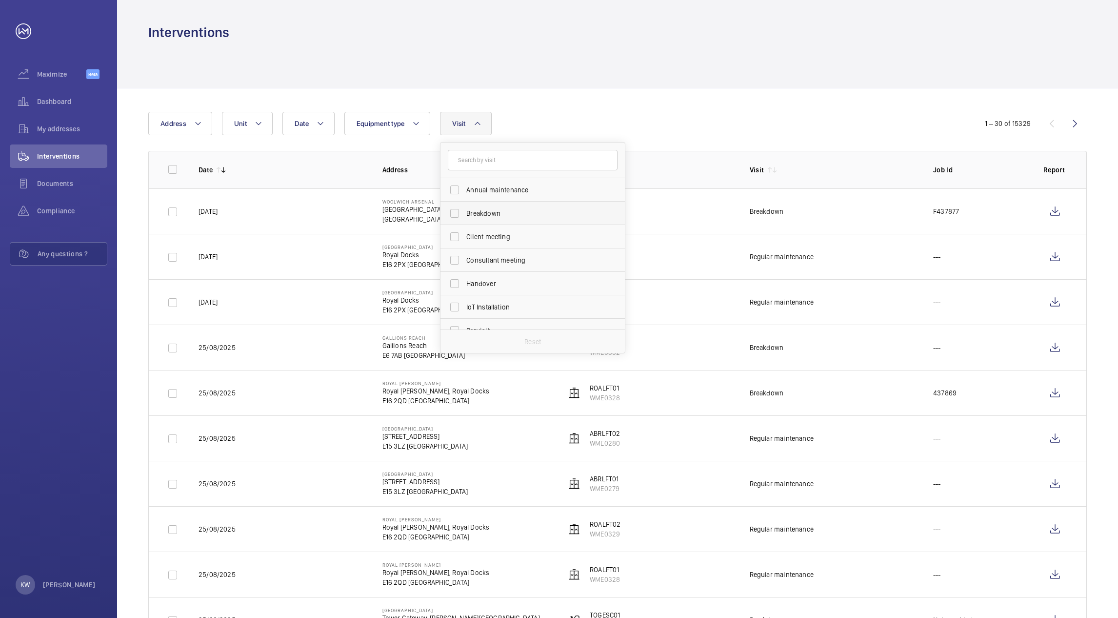
click at [480, 212] on span "Breakdown" at bounding box center [533, 213] width 134 height 10
click at [464, 212] on input "Breakdown" at bounding box center [455, 213] width 20 height 20
checkbox input "true"
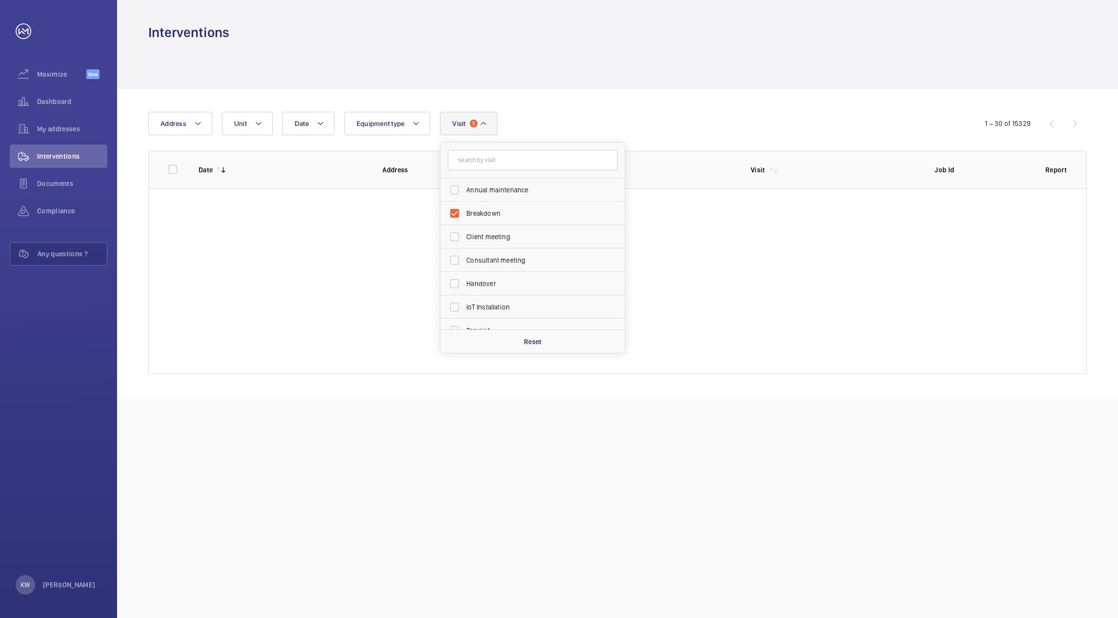
click at [736, 115] on div "Date Address Unit Equipment type Visit 1 Annual maintenance Breakdown Client me…" at bounding box center [558, 123] width 821 height 23
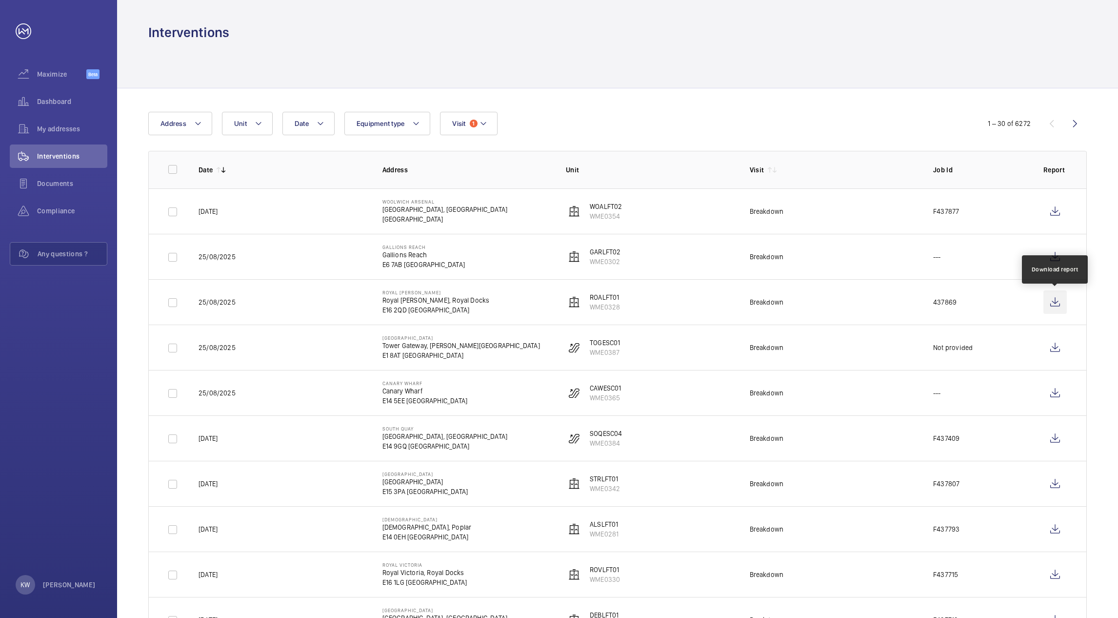
click at [1050, 301] on wm-front-icon-button at bounding box center [1055, 301] width 23 height 23
click at [482, 129] on mat-icon at bounding box center [484, 124] width 8 height 12
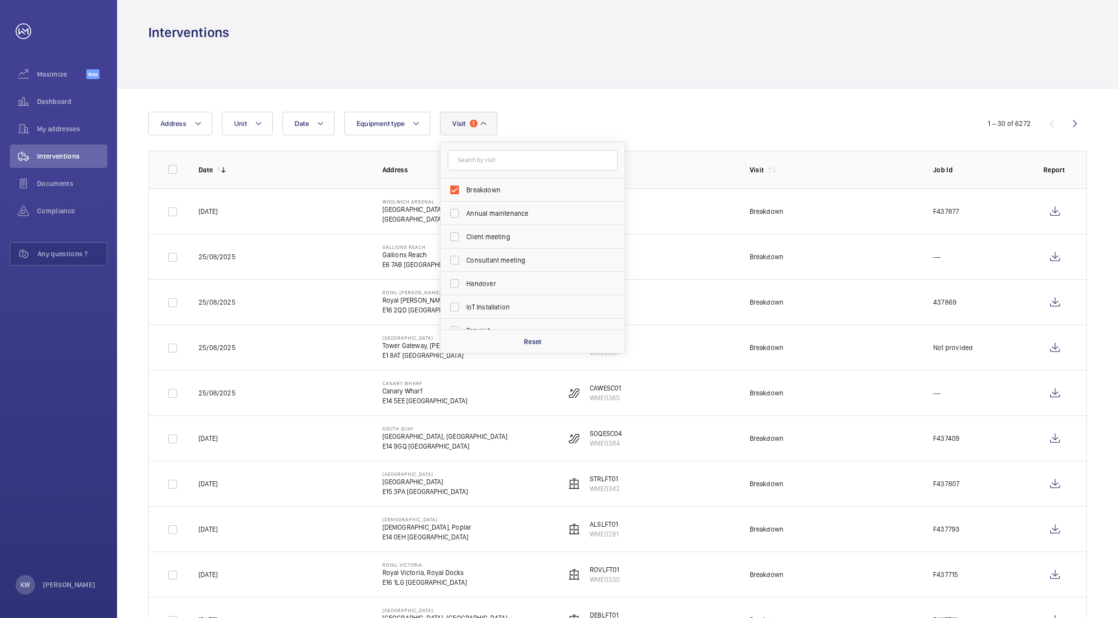
click at [482, 129] on mat-icon at bounding box center [484, 124] width 8 height 12
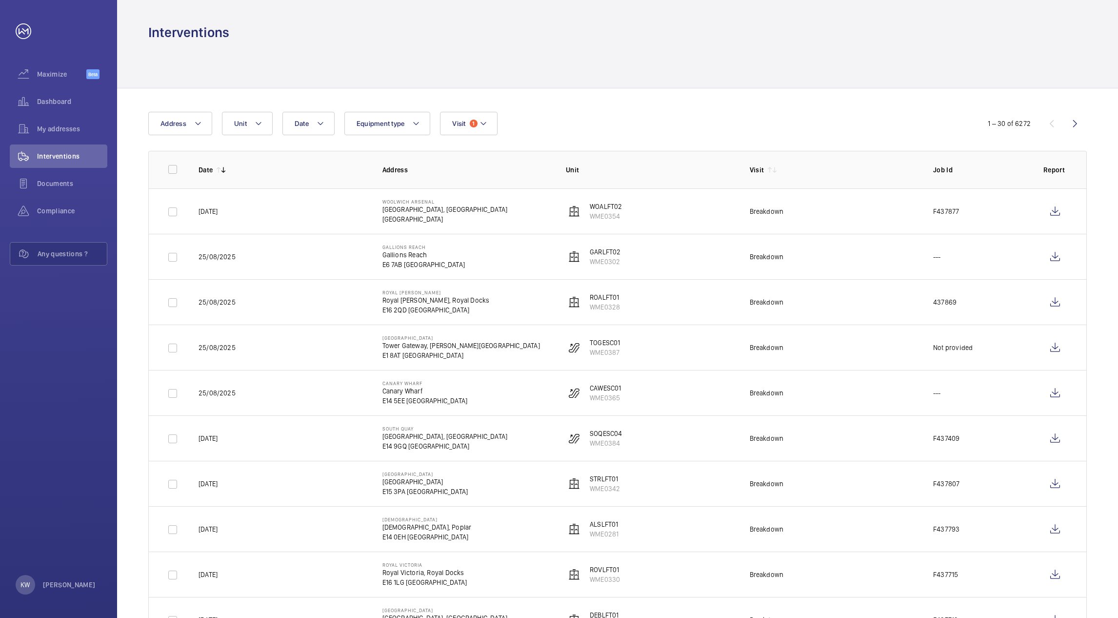
click at [586, 126] on div "Date Address Unit Equipment type Visit 1" at bounding box center [559, 123] width 822 height 23
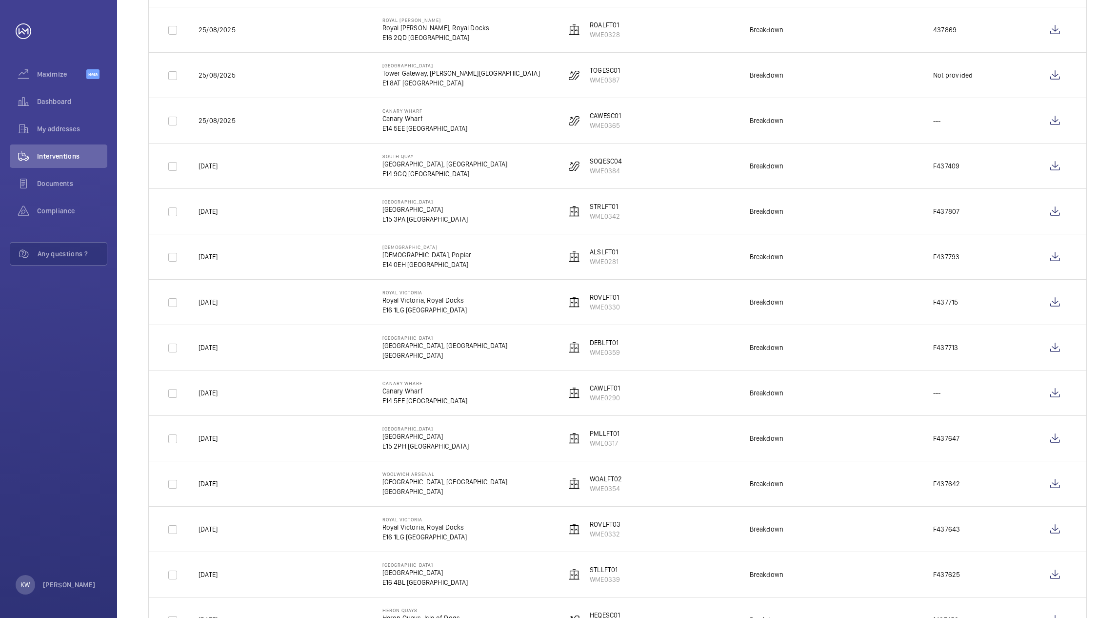
scroll to position [439, 0]
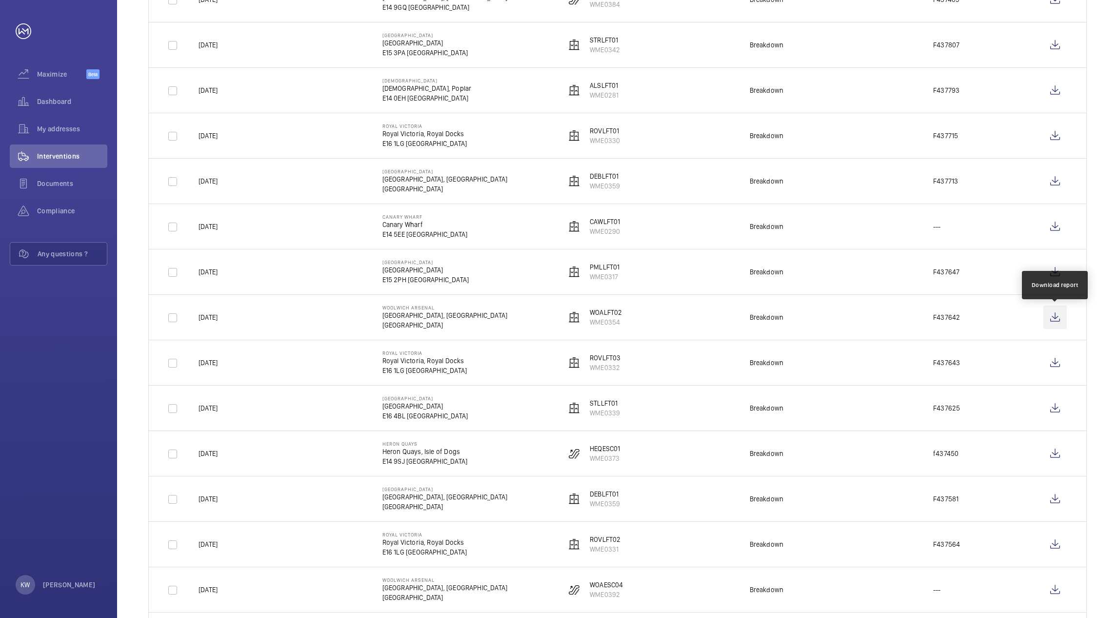
click at [1052, 321] on wm-front-icon-button at bounding box center [1055, 316] width 23 height 23
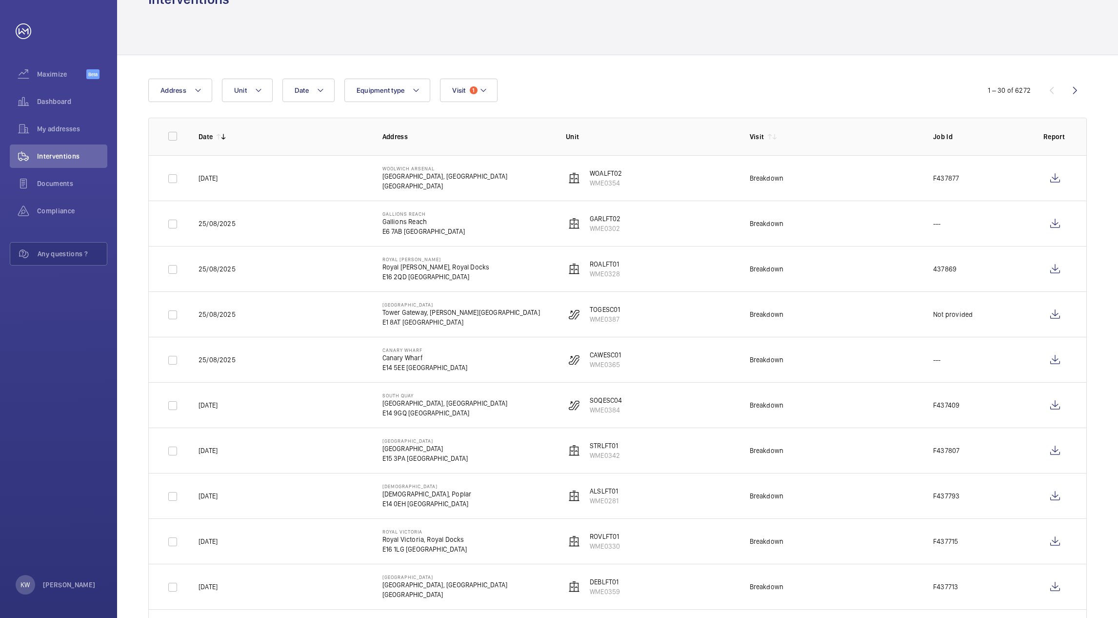
scroll to position [0, 0]
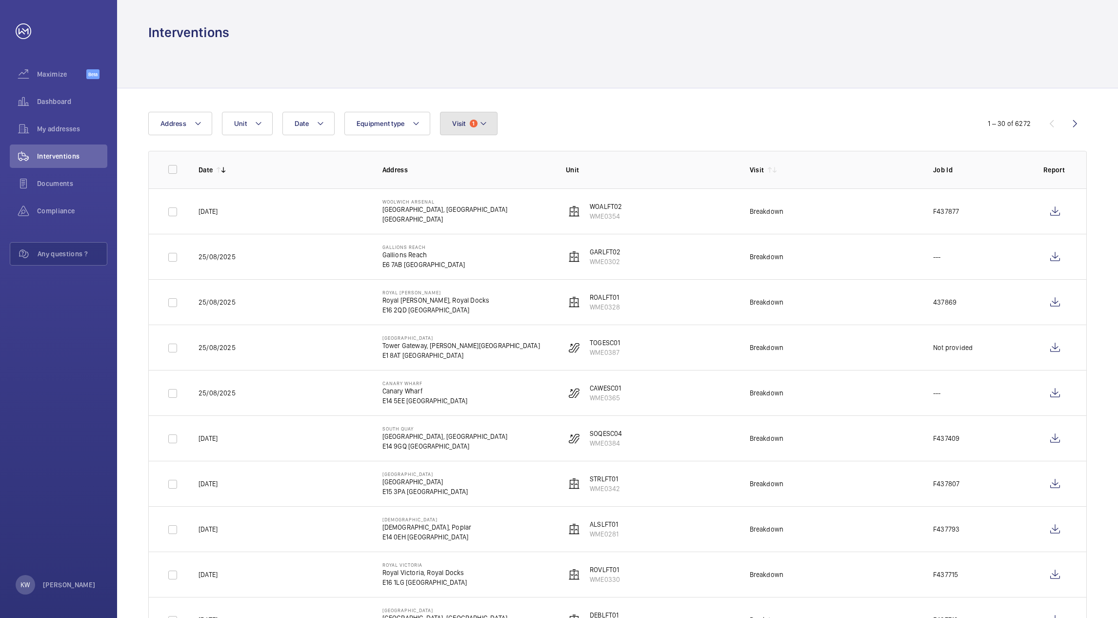
click at [490, 128] on button "Visit 1" at bounding box center [468, 123] width 57 height 23
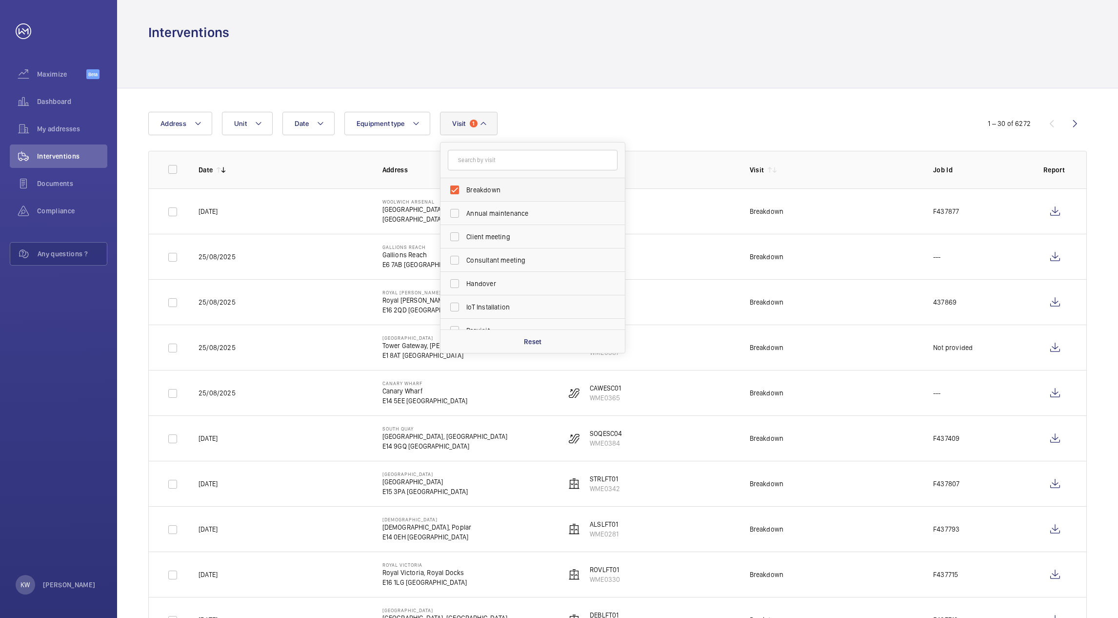
click at [481, 189] on span "Breakdown" at bounding box center [533, 190] width 134 height 10
click at [464, 189] on input "Breakdown" at bounding box center [455, 190] width 20 height 20
checkbox input "false"
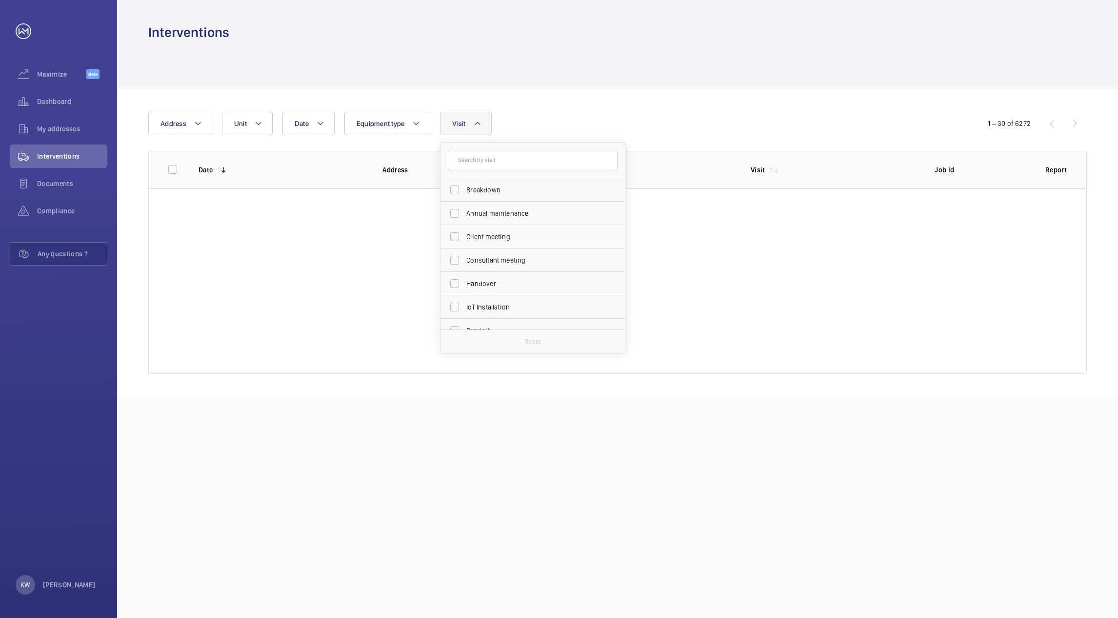
click at [687, 131] on div "Date Address Unit Equipment type Visit Breakdown Annual maintenance Client meet…" at bounding box center [559, 123] width 822 height 23
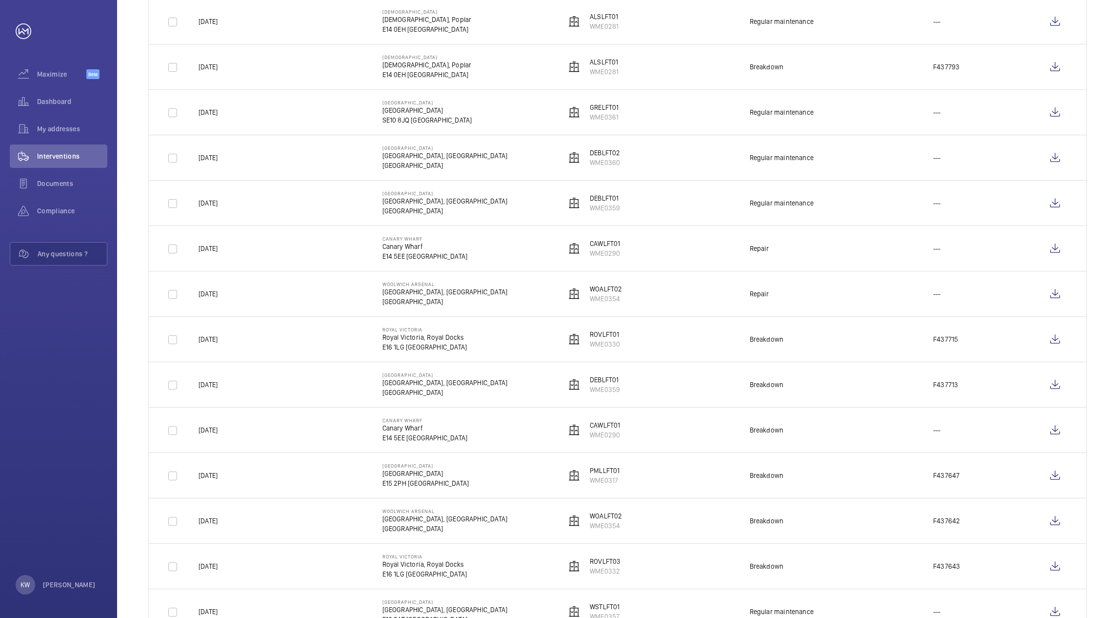
scroll to position [878, 0]
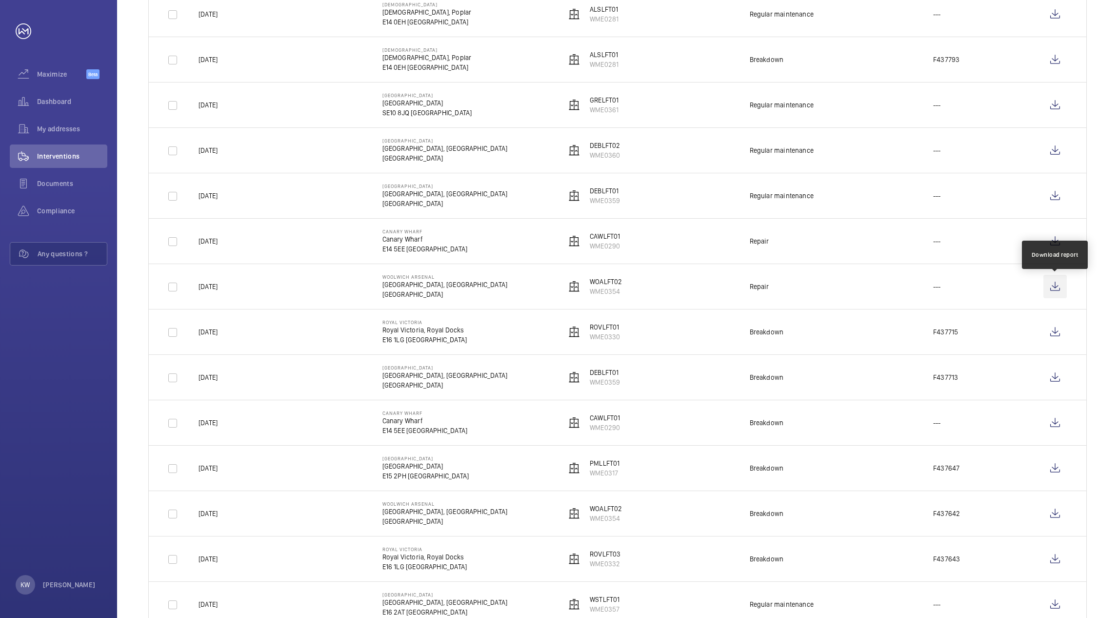
click at [1048, 288] on wm-front-icon-button at bounding box center [1055, 286] width 23 height 23
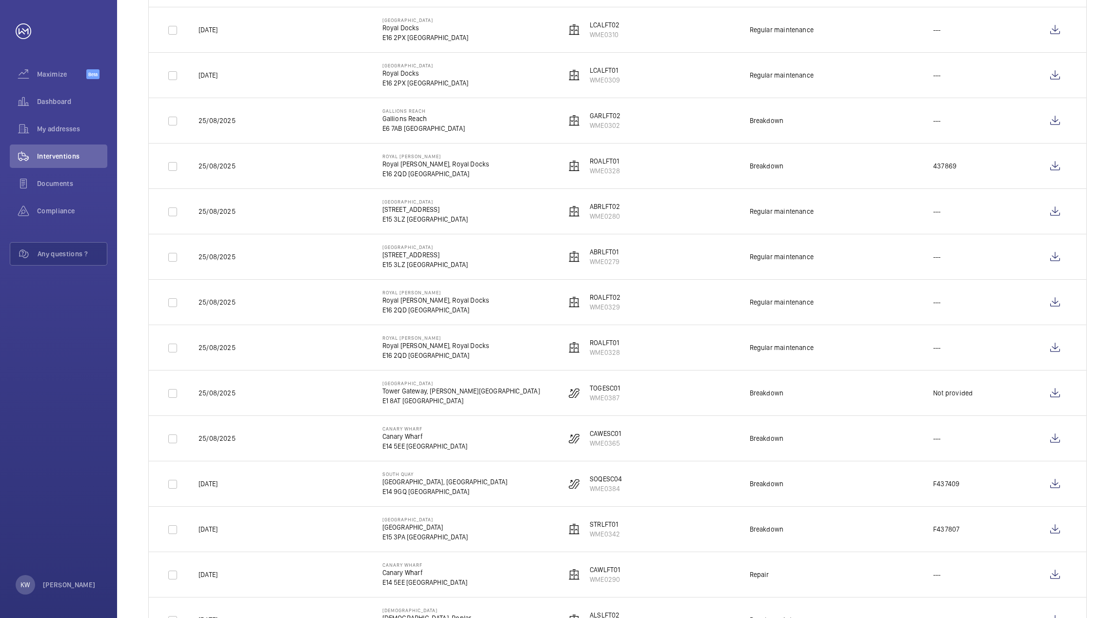
scroll to position [0, 0]
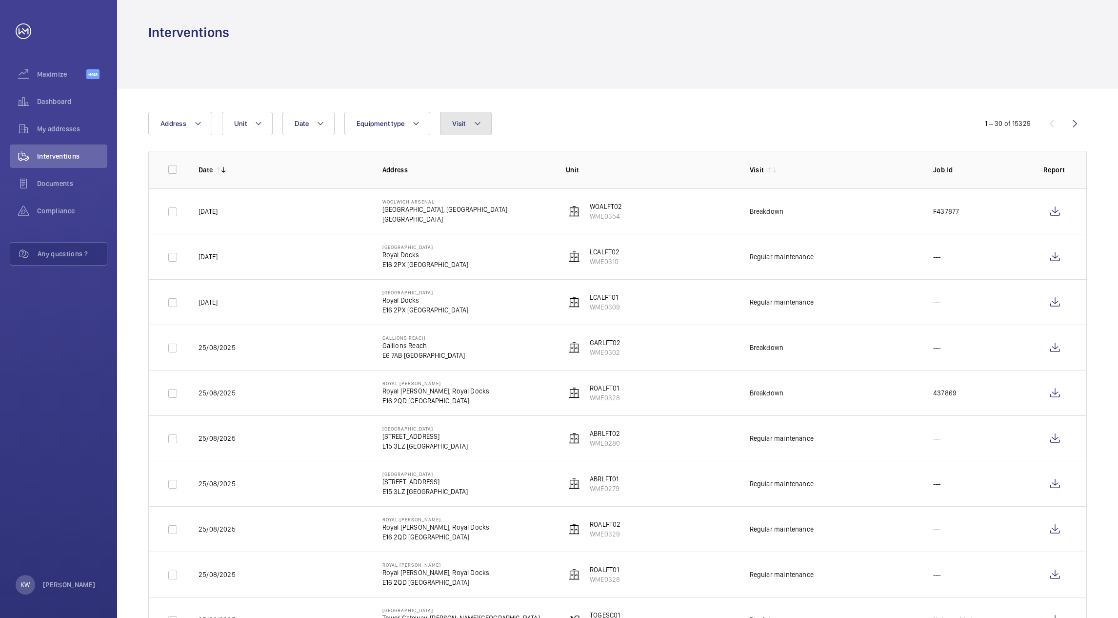
click at [463, 128] on button "Visit" at bounding box center [465, 123] width 51 height 23
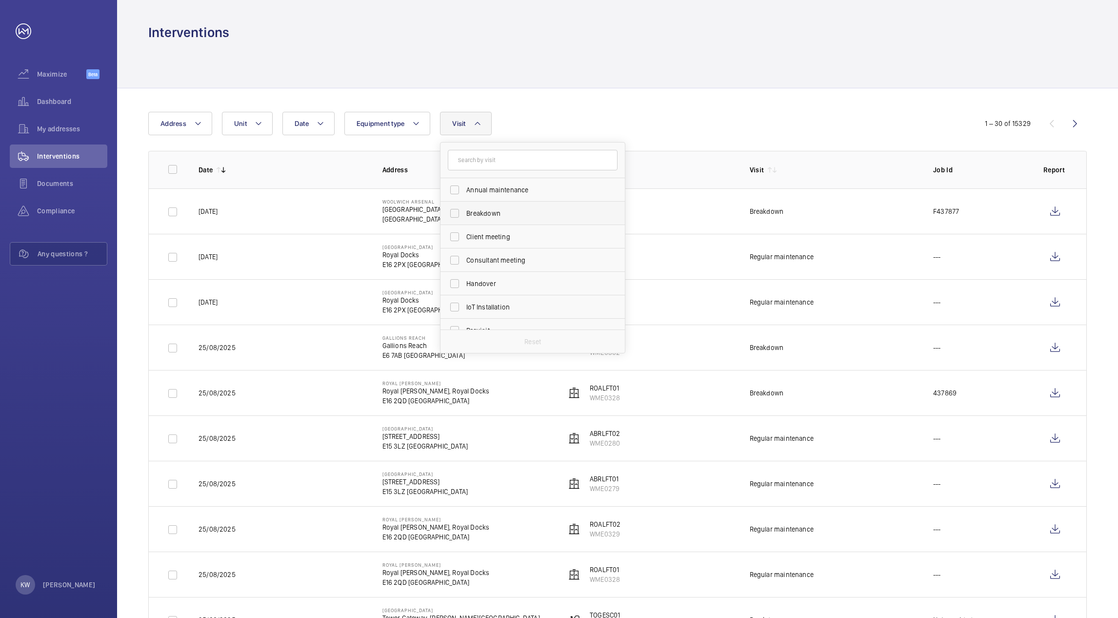
click at [476, 210] on span "Breakdown" at bounding box center [533, 213] width 134 height 10
click at [464, 210] on input "Breakdown" at bounding box center [455, 213] width 20 height 20
checkbox input "true"
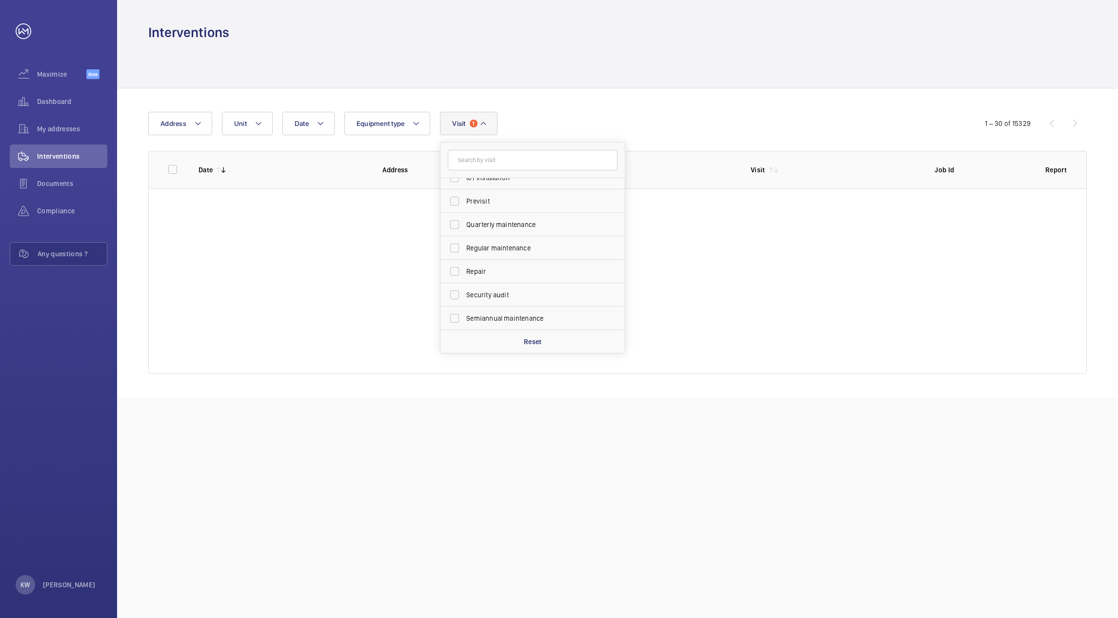
scroll to position [153, 0]
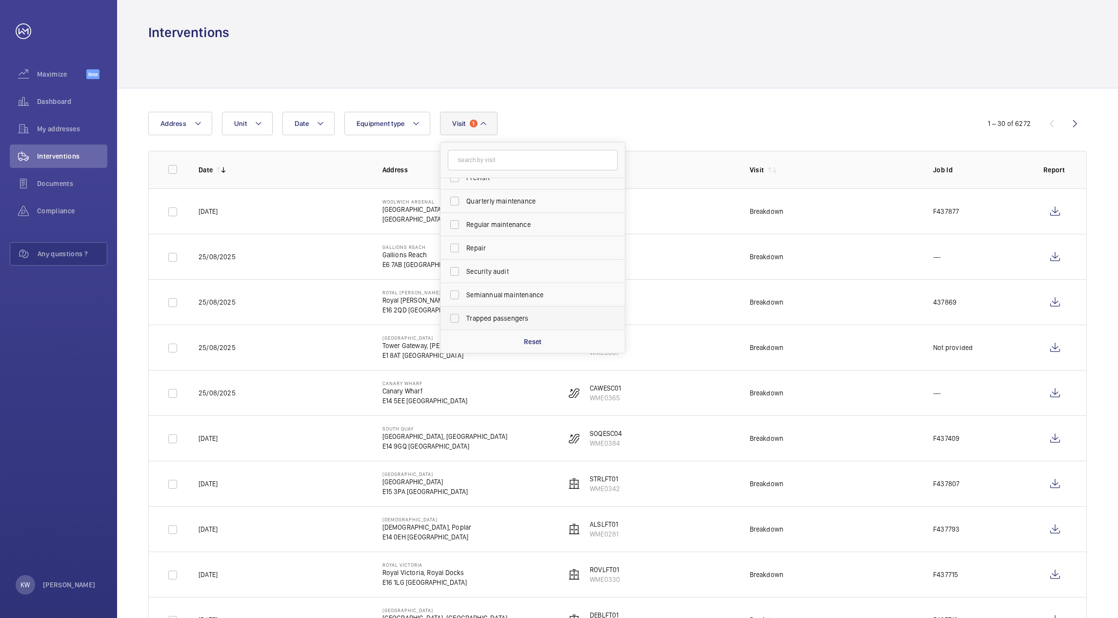
click at [488, 317] on span "Trapped passengers" at bounding box center [533, 318] width 134 height 10
click at [464, 317] on input "Trapped passengers" at bounding box center [455, 318] width 20 height 20
checkbox input "true"
click at [486, 247] on span "Repair" at bounding box center [533, 248] width 134 height 10
click at [464, 247] on input "Repair" at bounding box center [455, 248] width 20 height 20
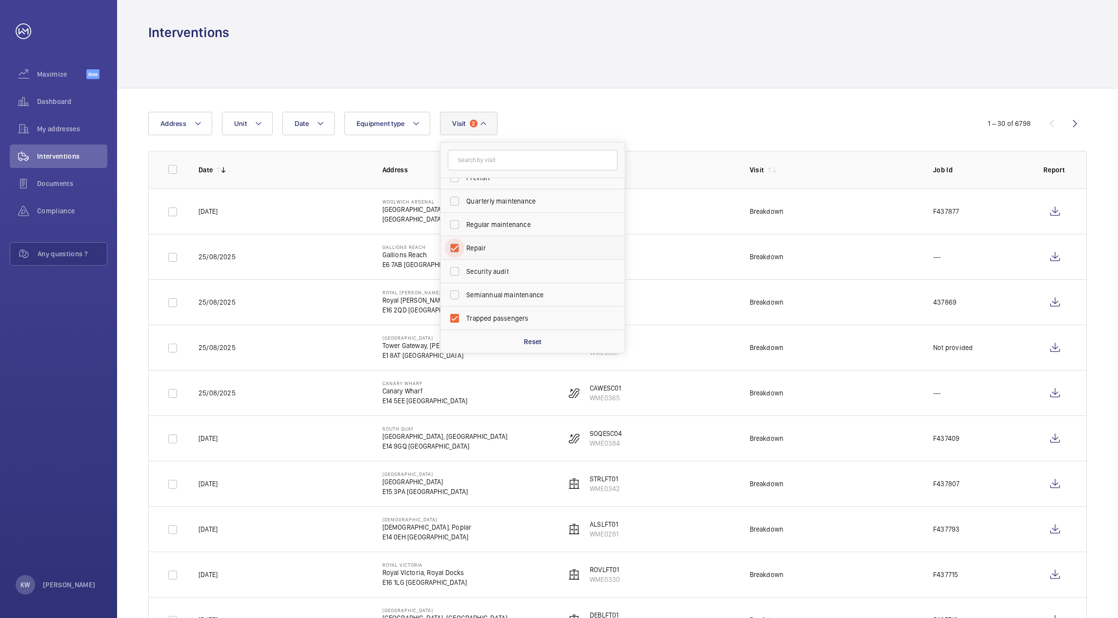
checkbox input "true"
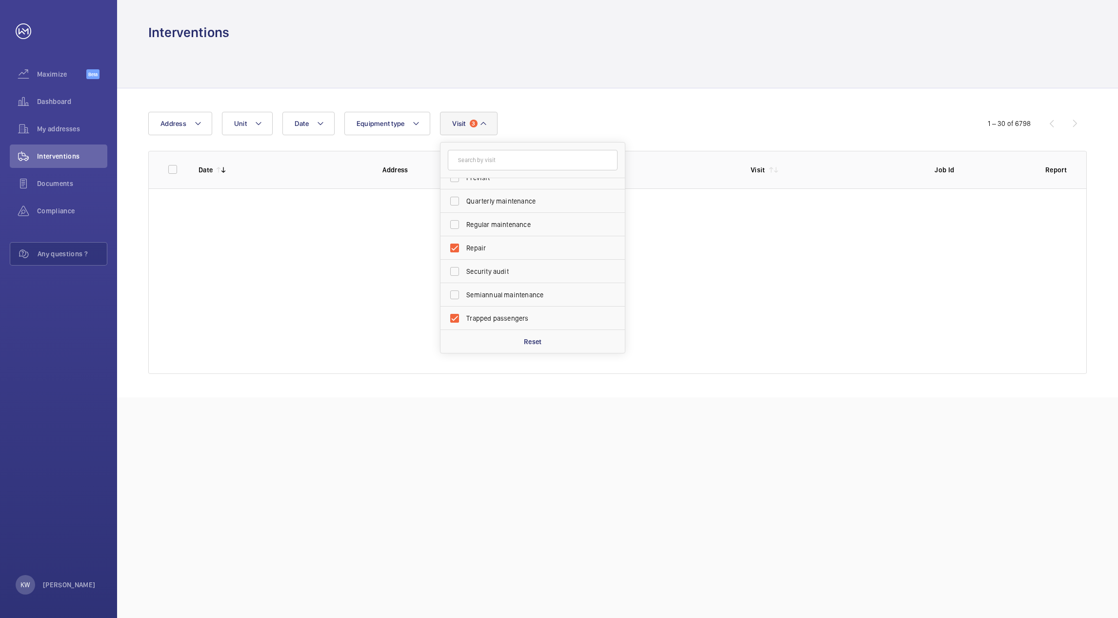
click at [585, 106] on div "Date Address Unit Equipment type Visit 3 Annual maintenance Breakdown Client me…" at bounding box center [617, 242] width 1001 height 309
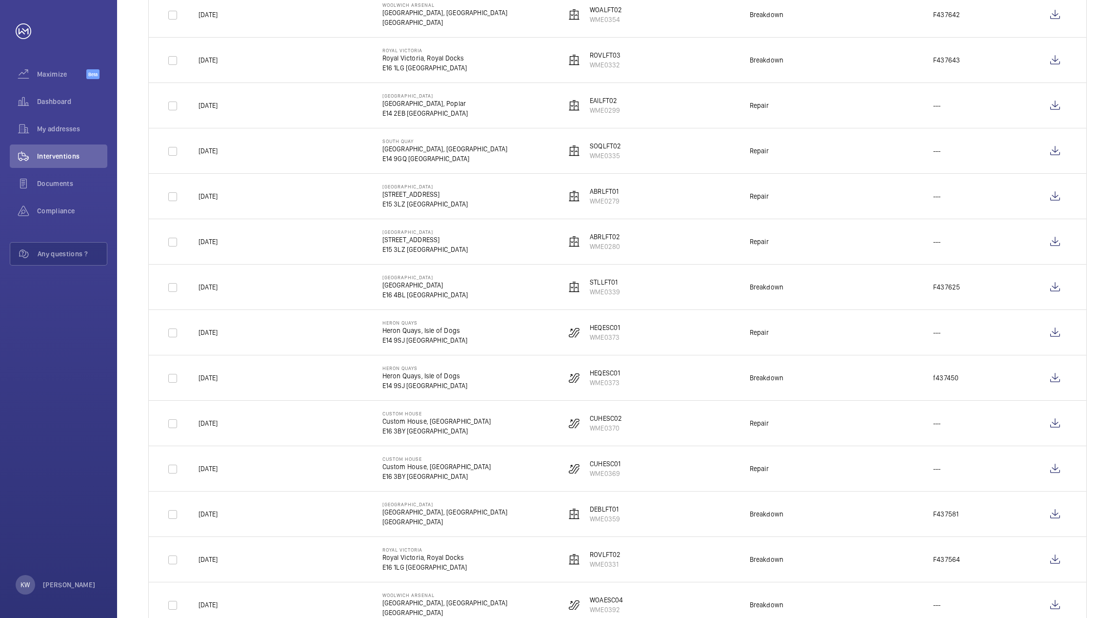
scroll to position [878, 0]
click at [1058, 476] on wm-front-icon-button at bounding box center [1055, 467] width 23 height 23
click at [1056, 430] on wm-front-icon-button at bounding box center [1055, 422] width 23 height 23
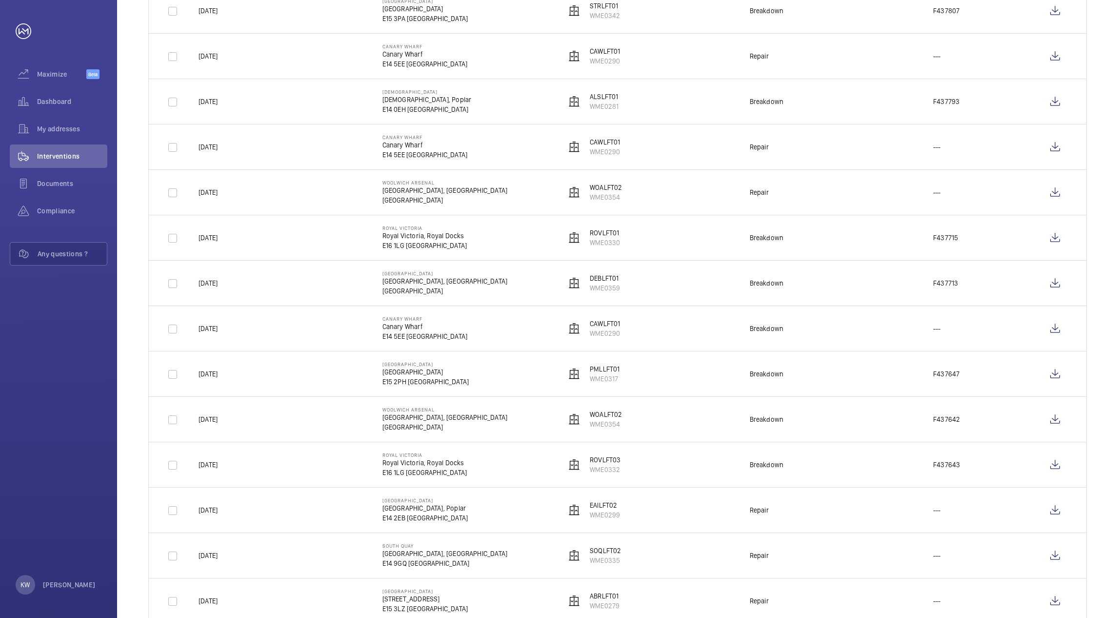
scroll to position [439, 0]
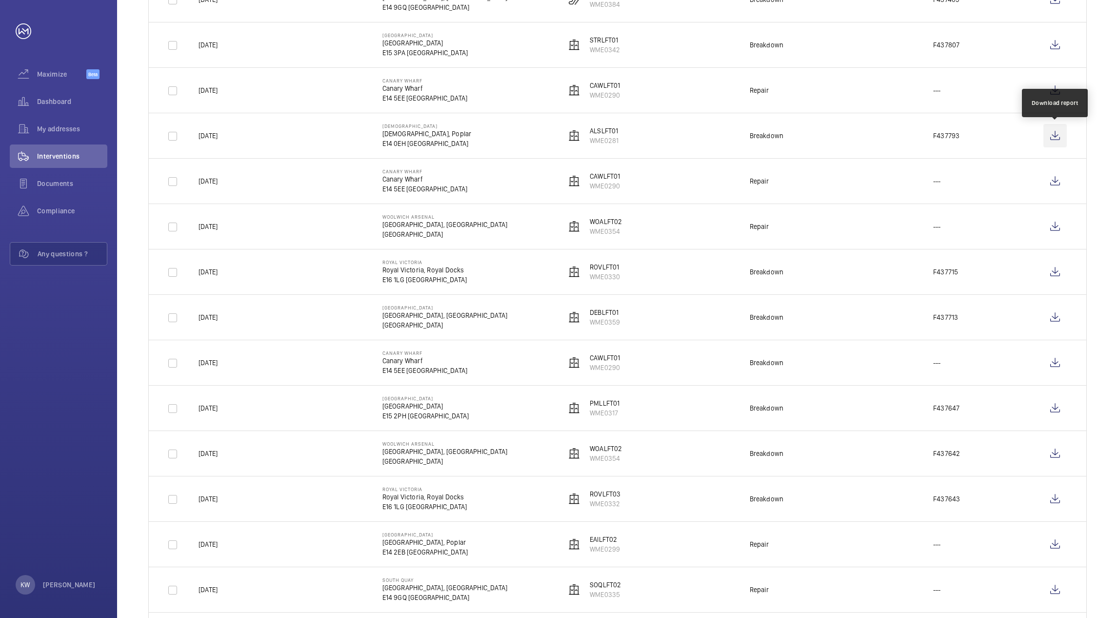
click at [1058, 135] on wm-front-icon-button at bounding box center [1055, 135] width 23 height 23
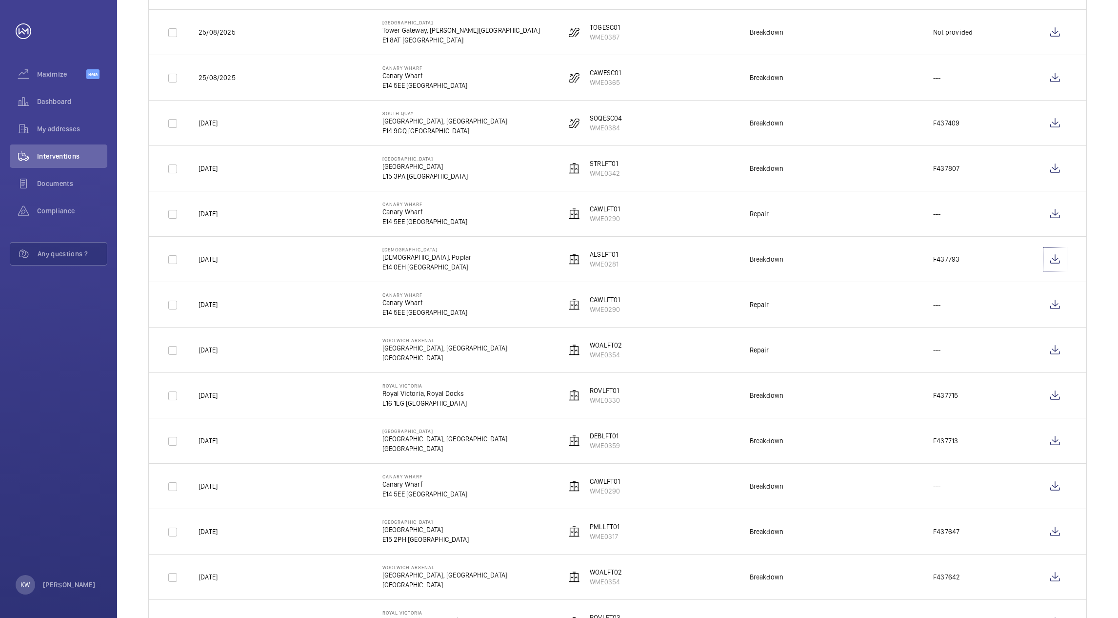
scroll to position [293, 0]
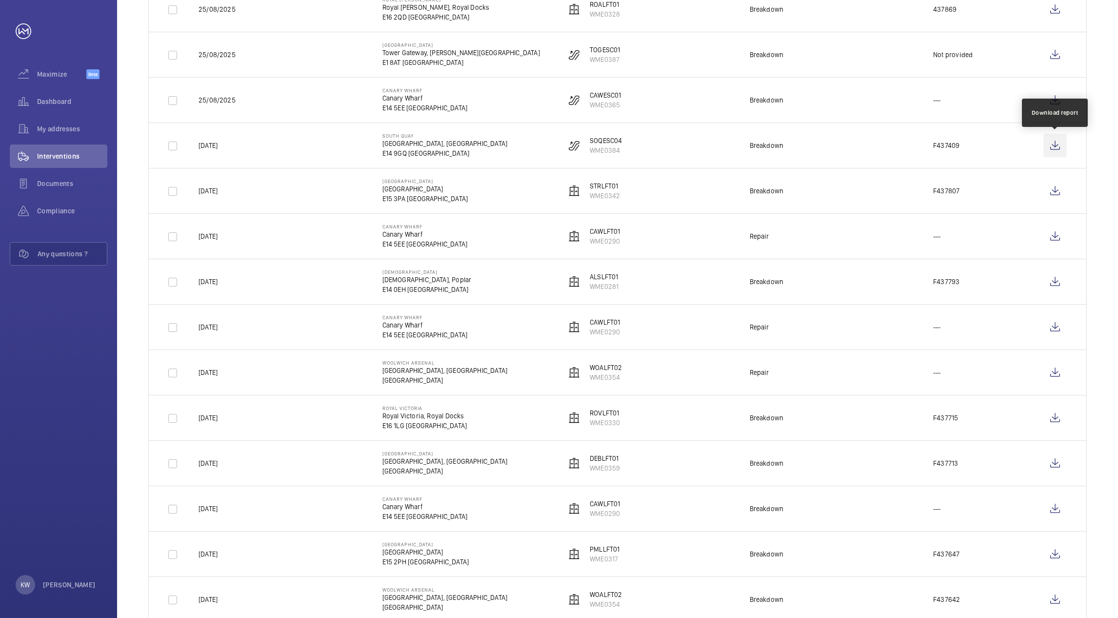
click at [1049, 145] on wm-front-icon-button at bounding box center [1055, 145] width 23 height 23
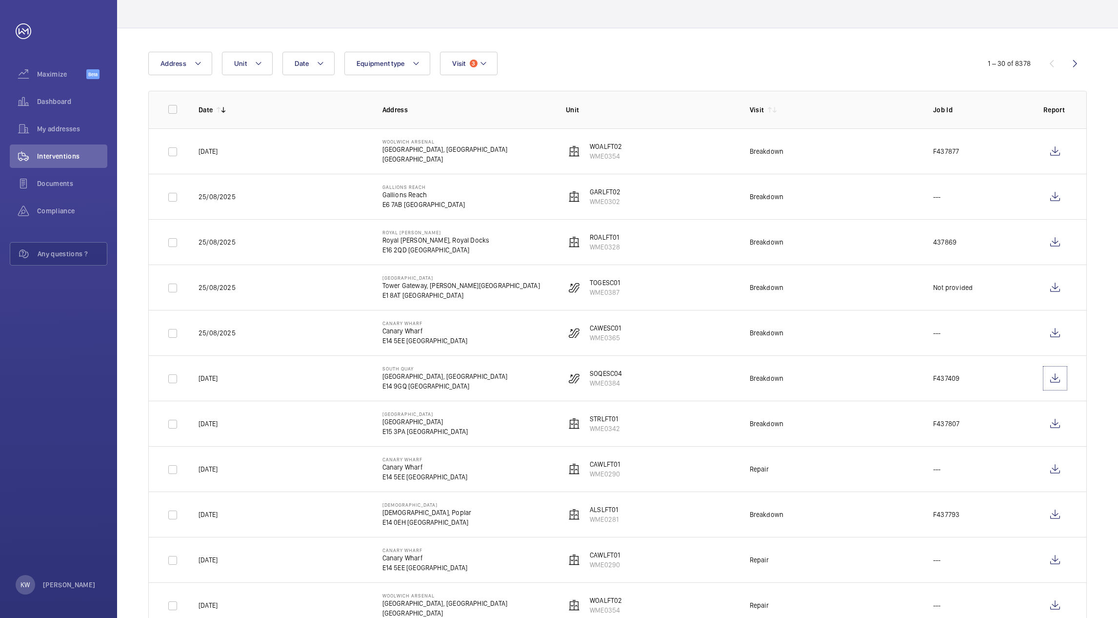
scroll to position [0, 0]
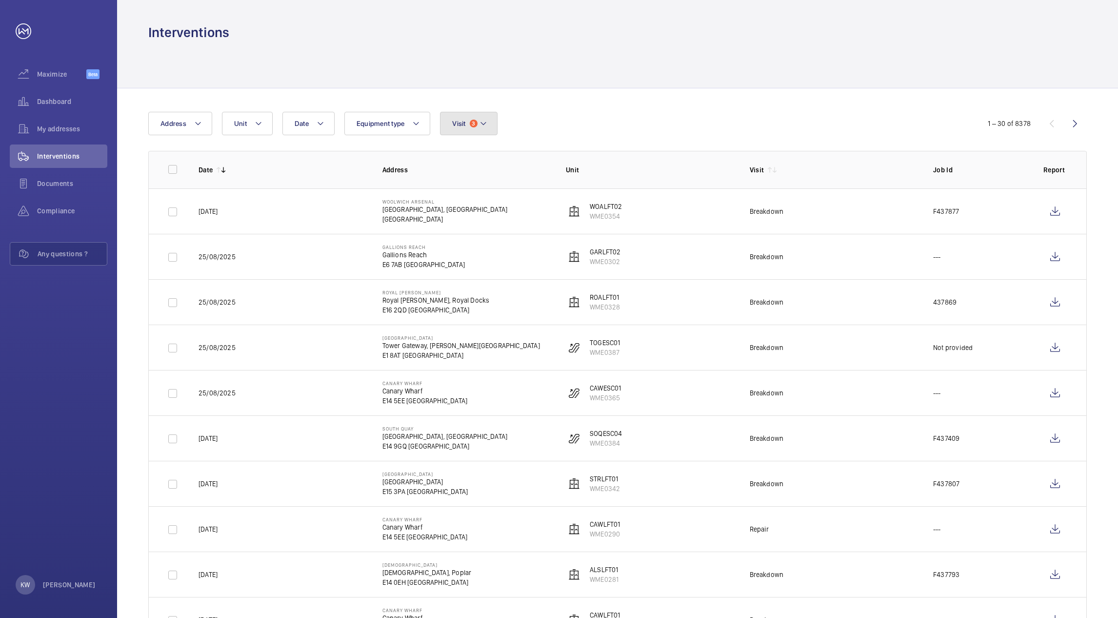
click at [489, 129] on button "Visit 3" at bounding box center [468, 123] width 57 height 23
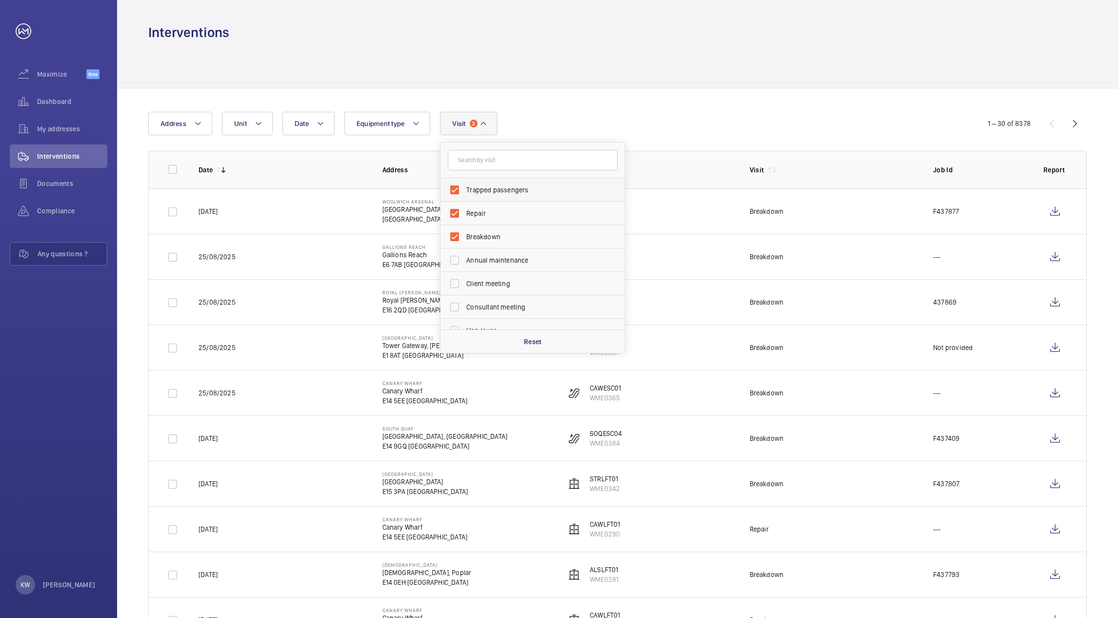
click at [472, 192] on span "Trapped passengers" at bounding box center [533, 190] width 134 height 10
click at [464, 192] on input "Trapped passengers" at bounding box center [455, 190] width 20 height 20
checkbox input "false"
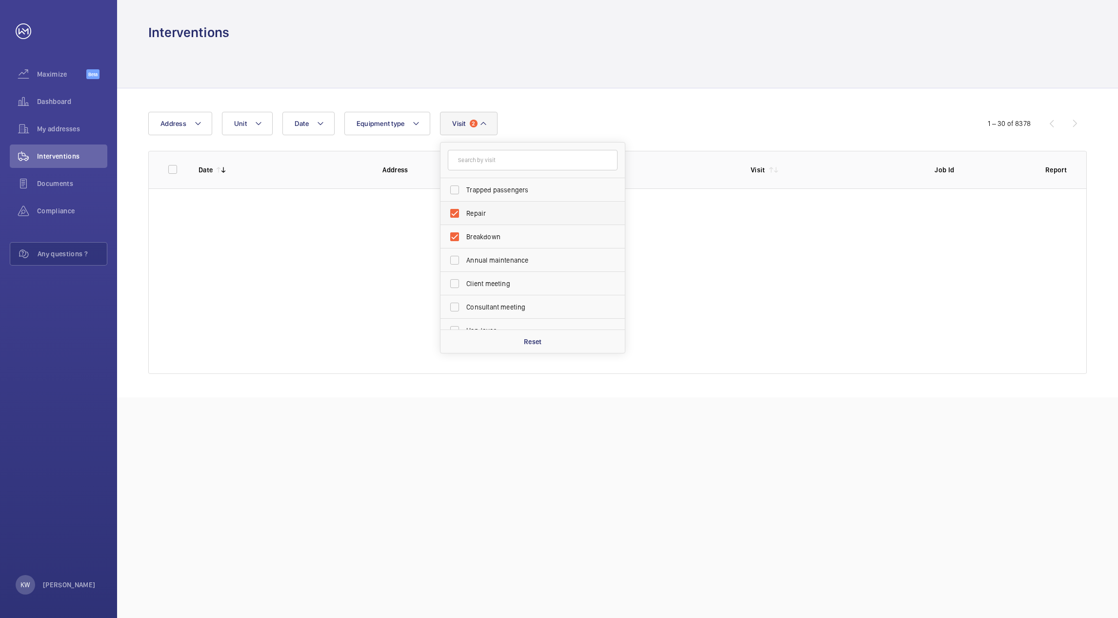
click at [471, 211] on span "Repair" at bounding box center [533, 213] width 134 height 10
click at [464, 211] on input "Repair" at bounding box center [455, 213] width 20 height 20
checkbox input "false"
click at [469, 232] on span "Breakdown" at bounding box center [533, 237] width 134 height 10
click at [464, 232] on input "Breakdown" at bounding box center [455, 237] width 20 height 20
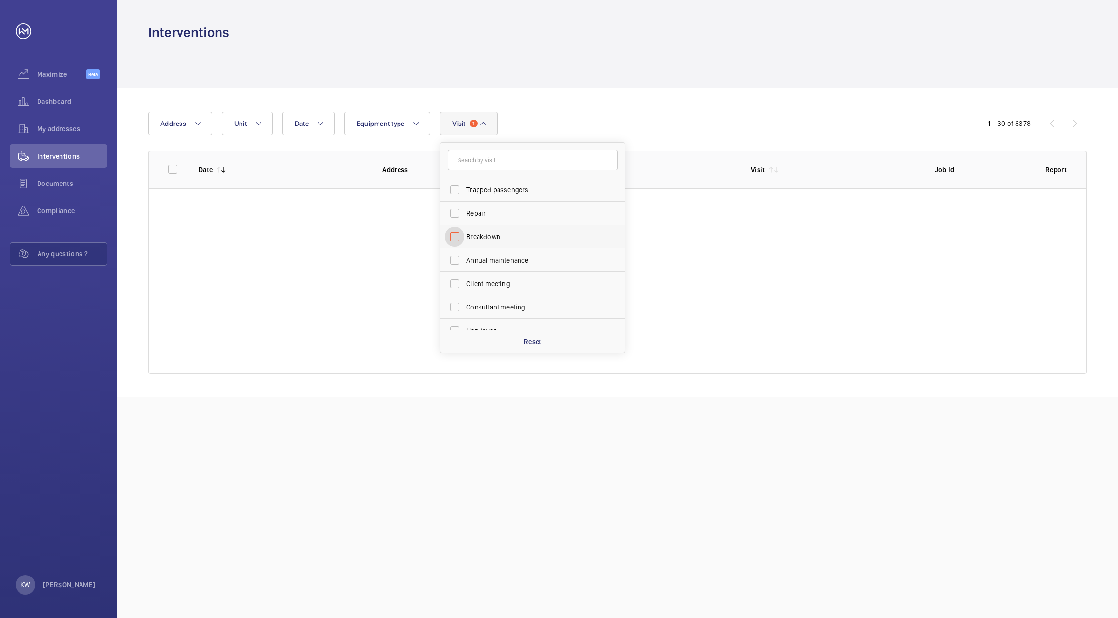
checkbox input "false"
click at [628, 128] on div "Date Address Unit Equipment type Visit Trapped passengers Repair Breakdown Annu…" at bounding box center [559, 123] width 822 height 23
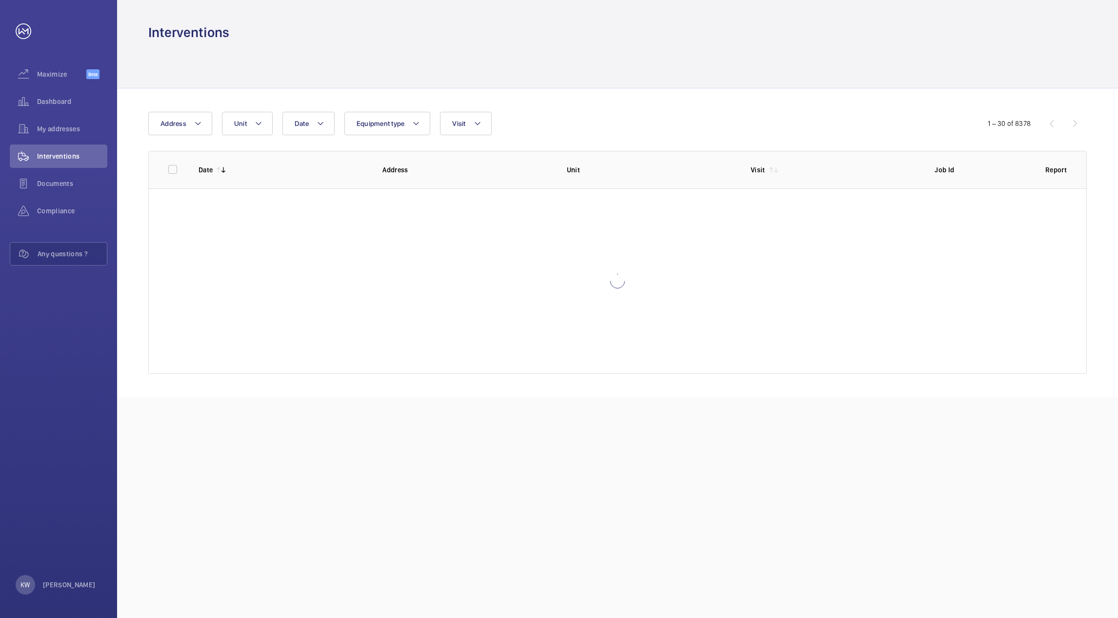
click at [632, 67] on div at bounding box center [617, 64] width 939 height 46
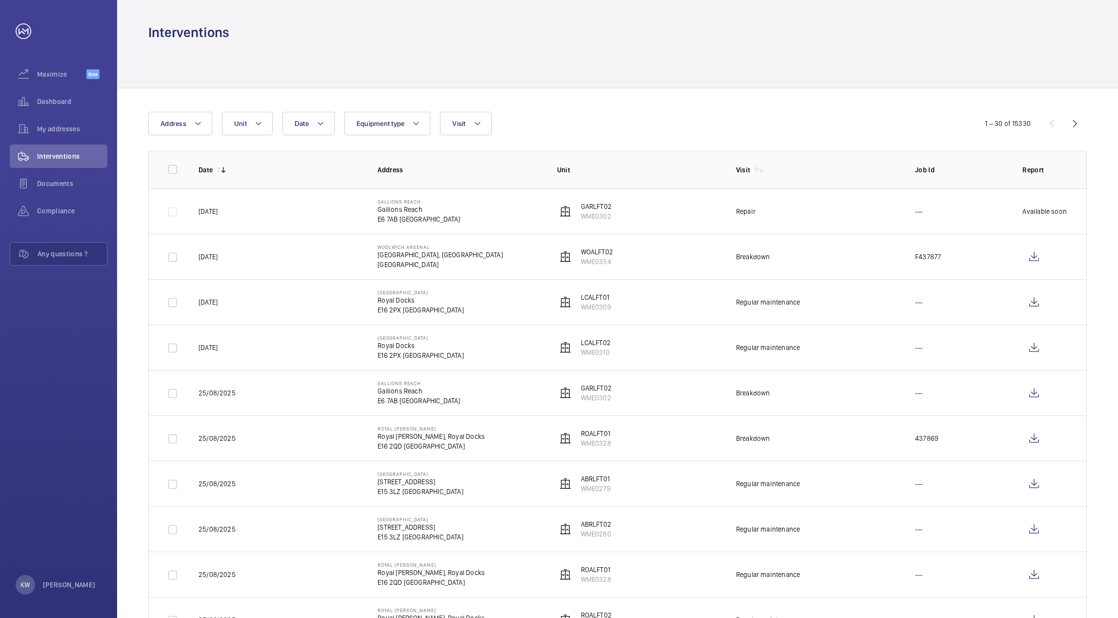
click at [630, 112] on div "Date Address Unit Equipment type Visit" at bounding box center [558, 123] width 821 height 23
click at [627, 114] on div "Date Address Unit Equipment type Visit" at bounding box center [558, 123] width 821 height 23
click at [623, 120] on div "Date Address Unit Equipment type Visit" at bounding box center [558, 123] width 821 height 23
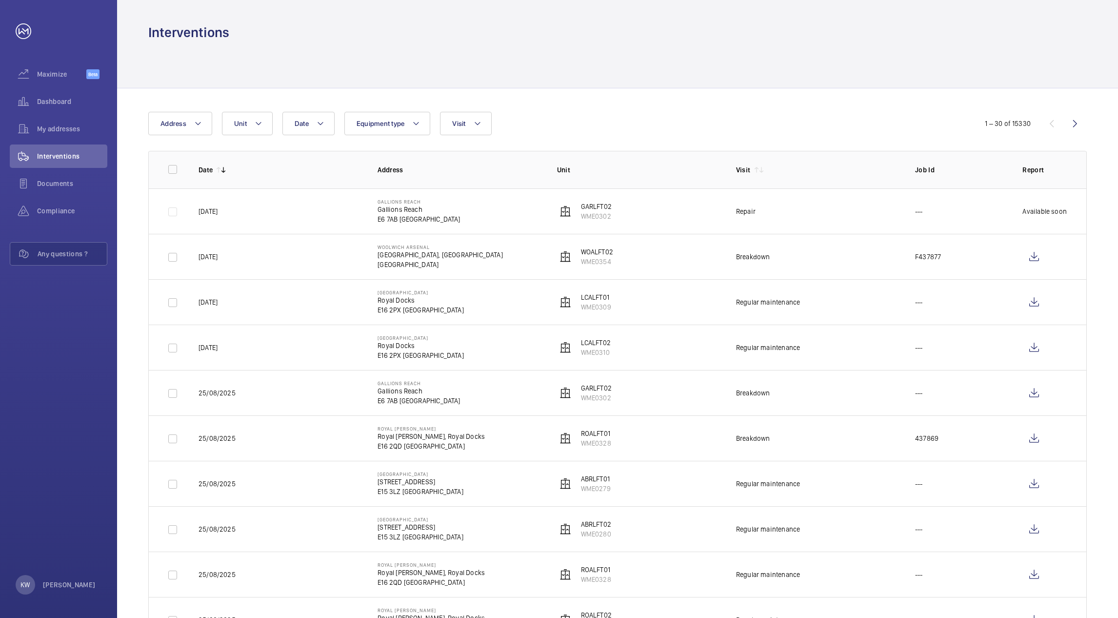
click at [625, 115] on div "Date Address Unit Equipment type Visit" at bounding box center [558, 123] width 821 height 23
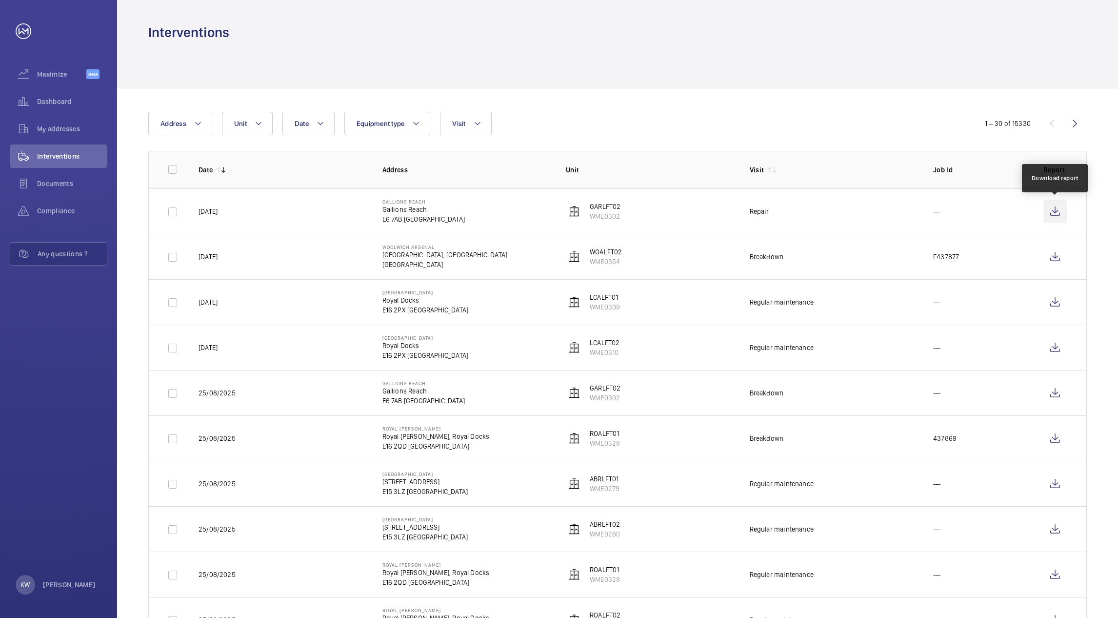
click at [1050, 210] on wm-front-icon-button at bounding box center [1055, 211] width 23 height 23
